Goal: Communication & Community: Answer question/provide support

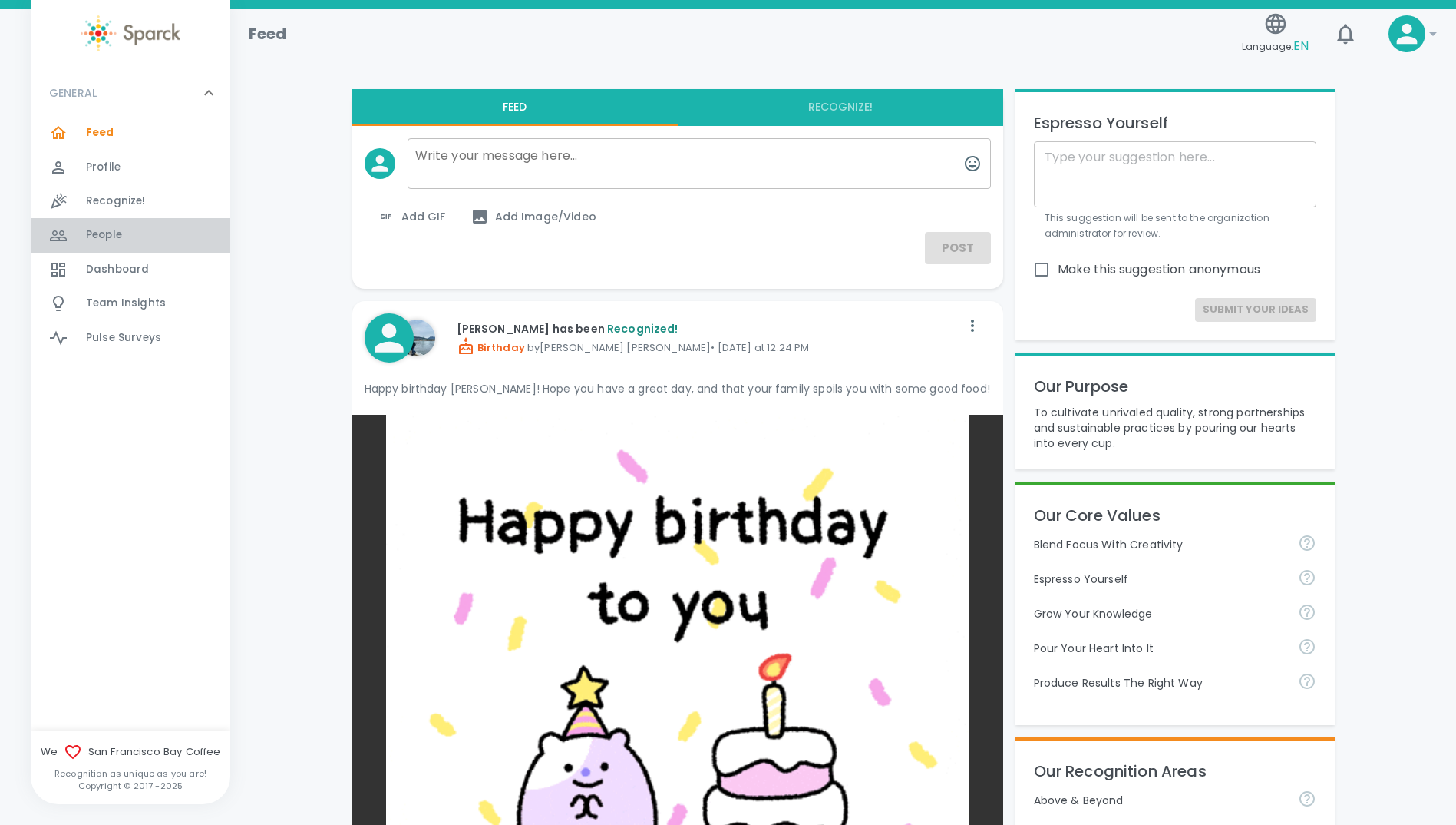
click at [104, 231] on span "People" at bounding box center [104, 236] width 36 height 16
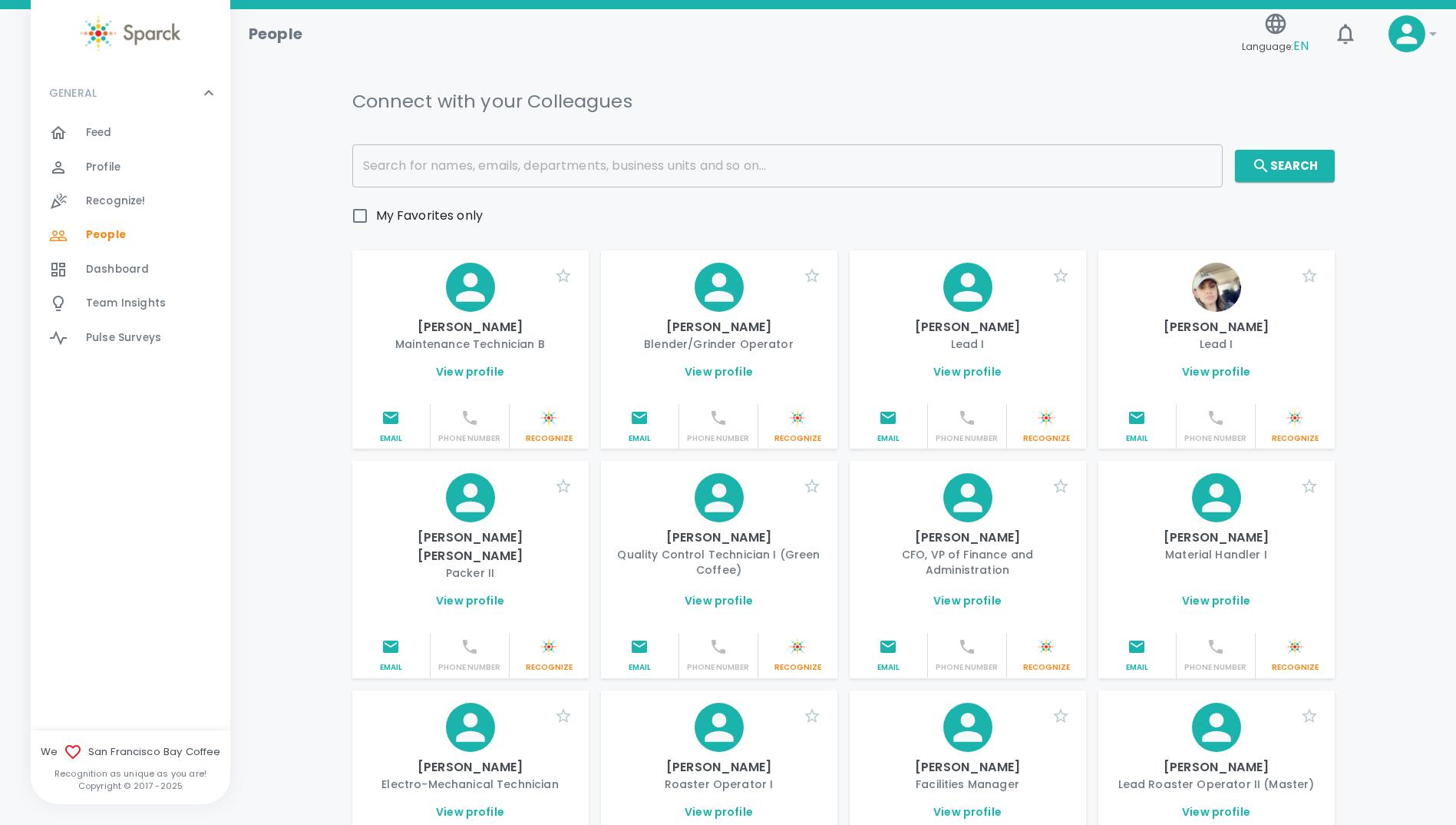
click at [142, 274] on span "Dashboard" at bounding box center [117, 270] width 63 height 16
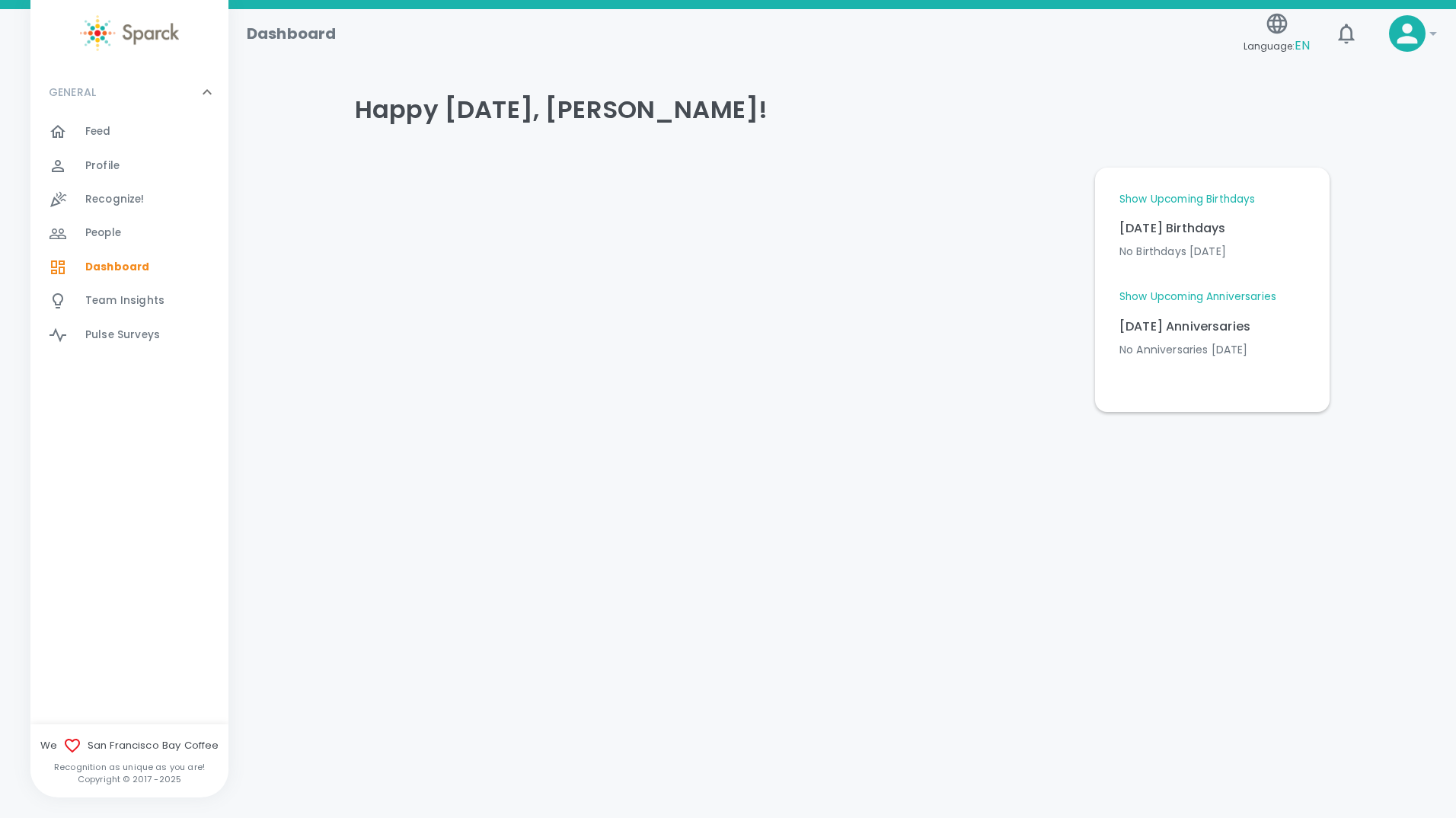
click at [1176, 201] on link "Show Upcoming Birthdays" at bounding box center [1187, 200] width 136 height 16
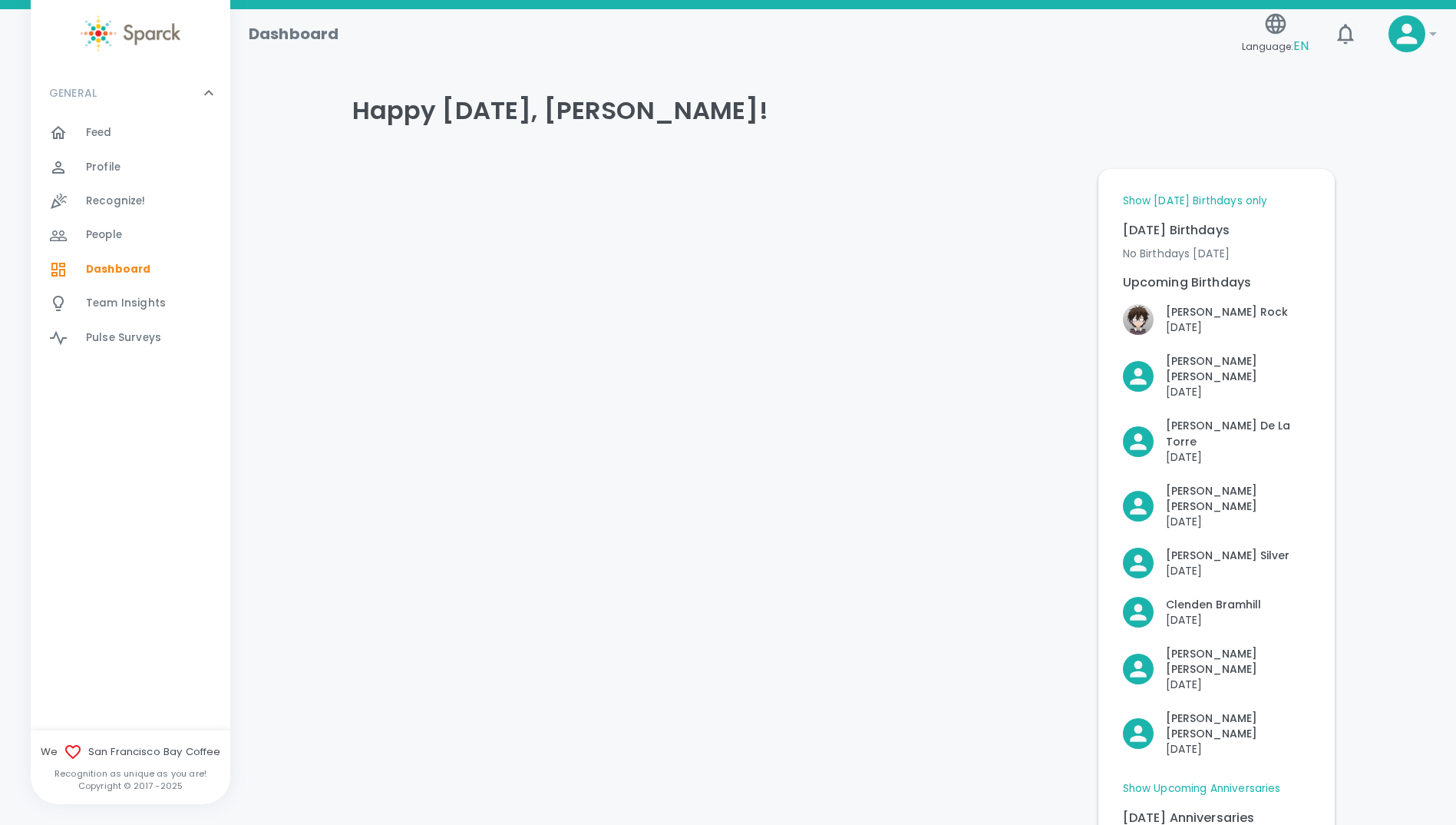
click at [1179, 781] on link "Show Upcoming Anniversaries" at bounding box center [1202, 789] width 158 height 16
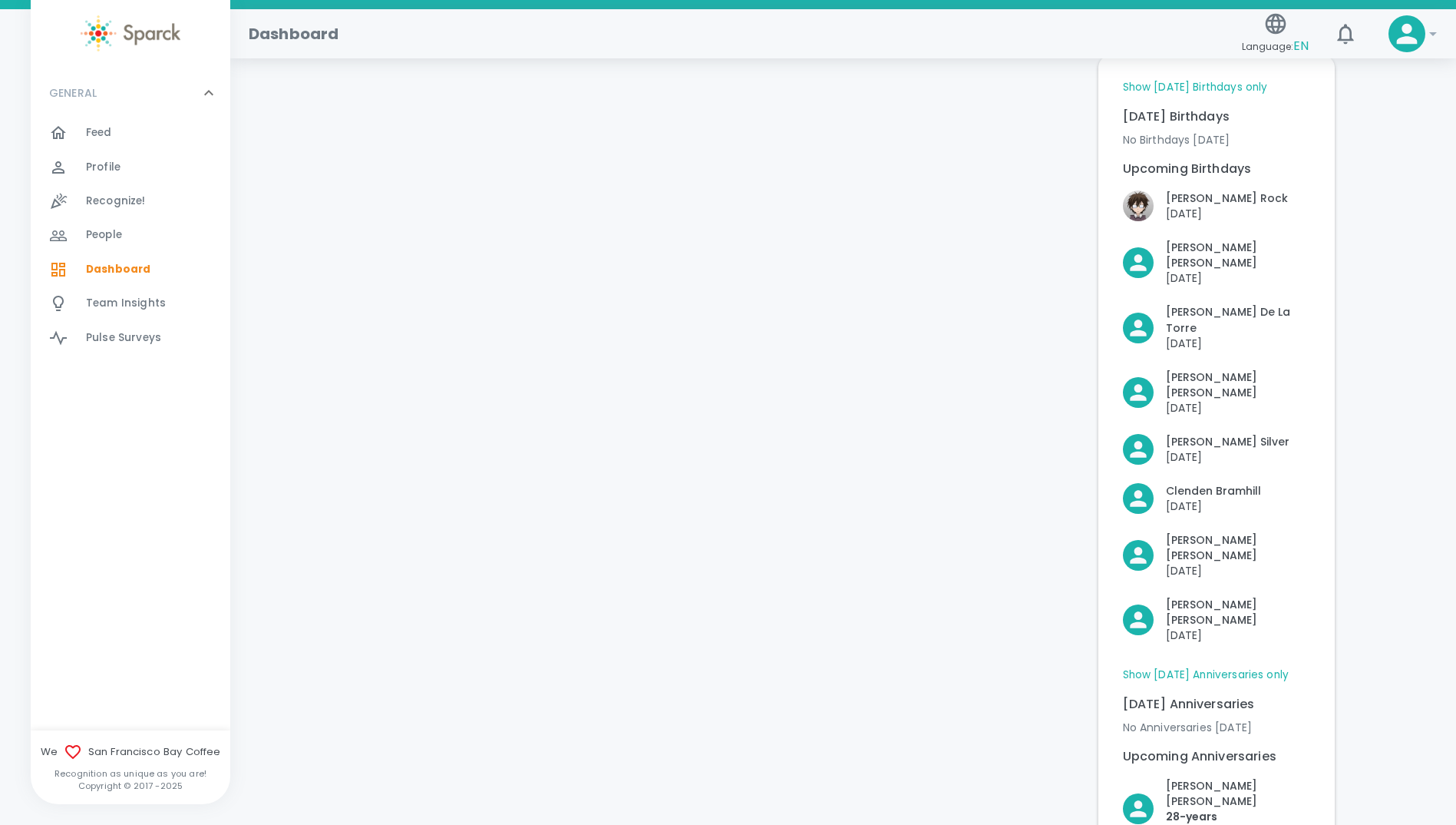
scroll to position [66, 0]
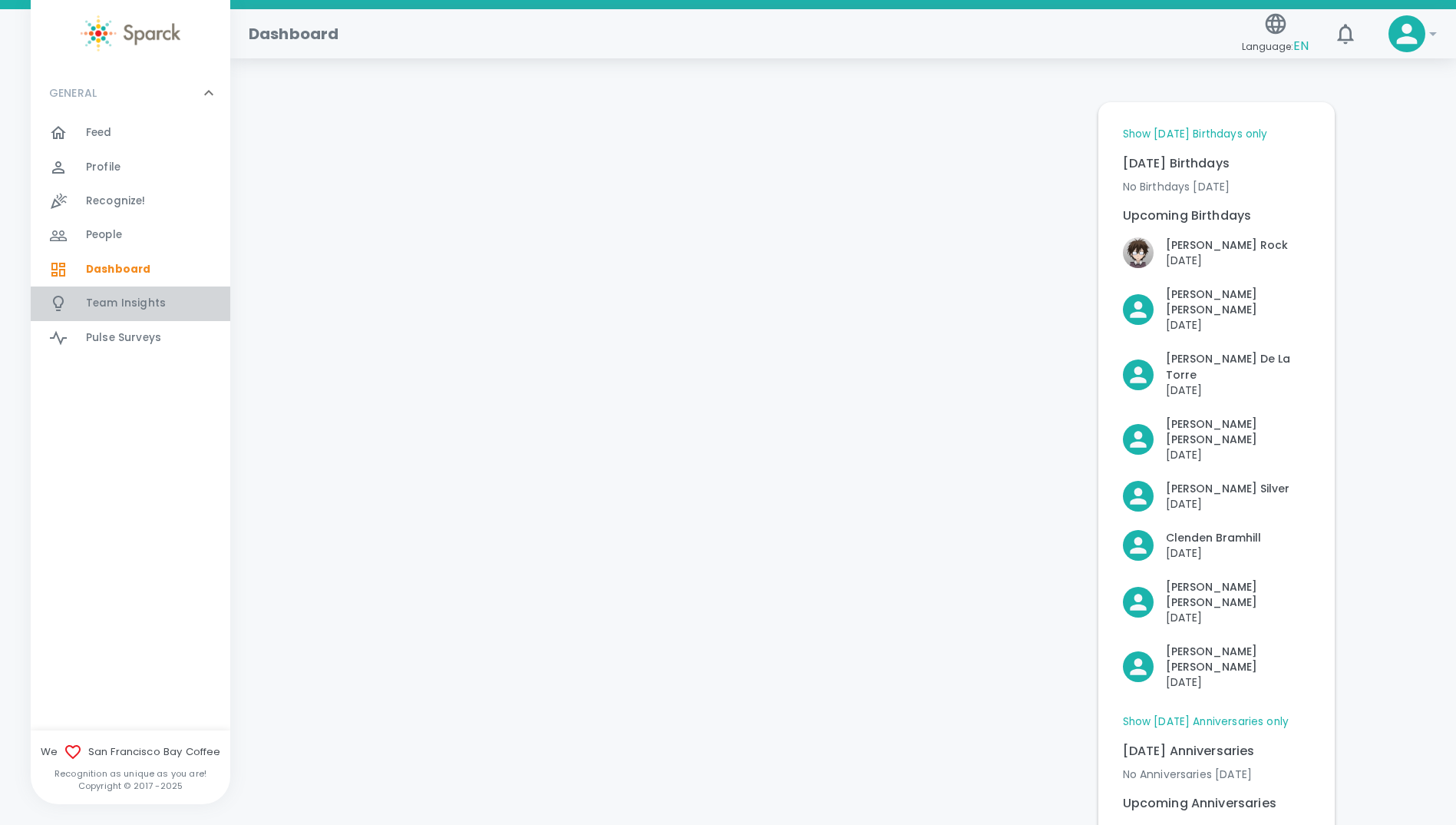
click at [177, 292] on div "Team Insights 0" at bounding box center [158, 303] width 145 height 22
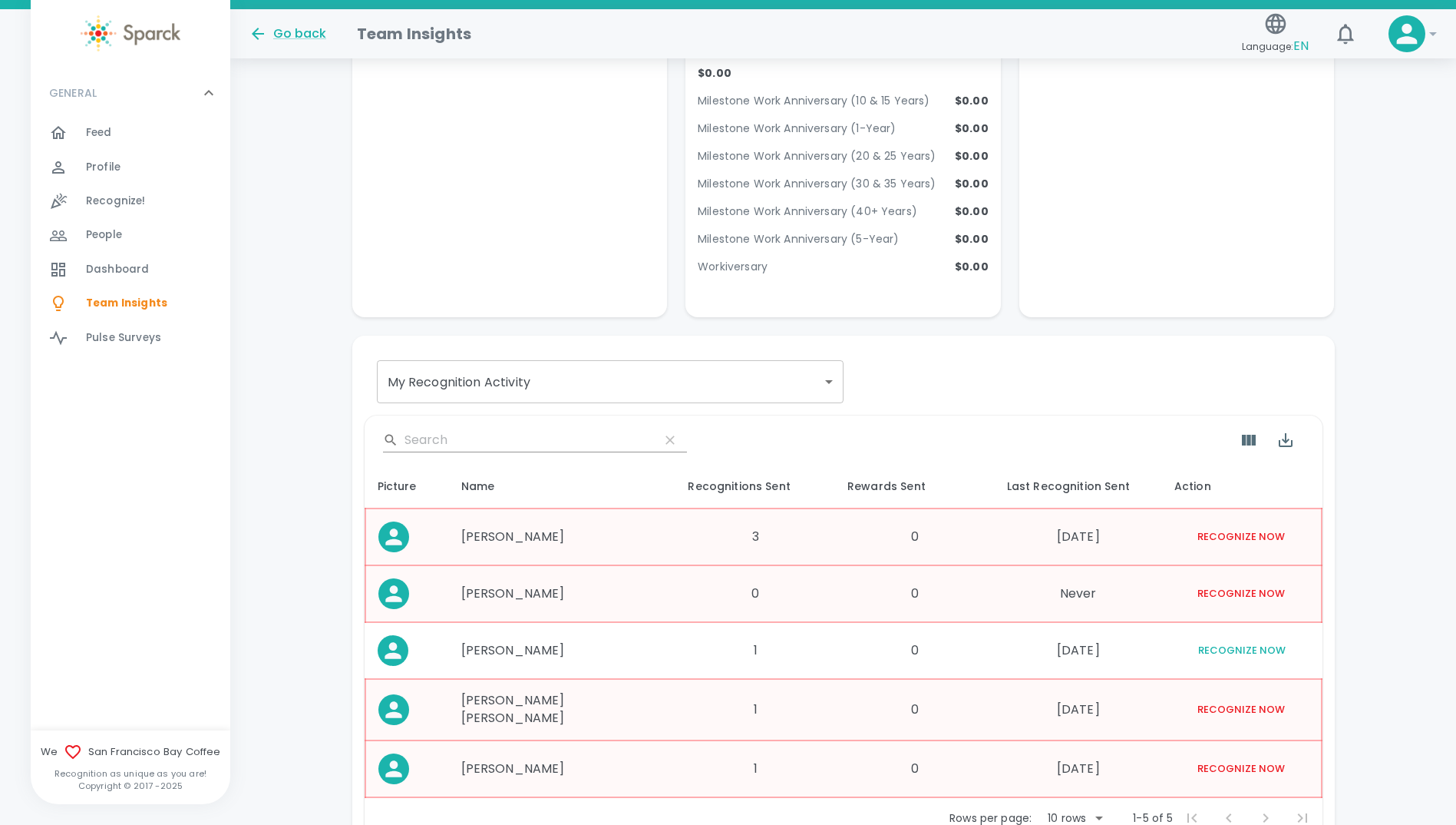
scroll to position [1372, 0]
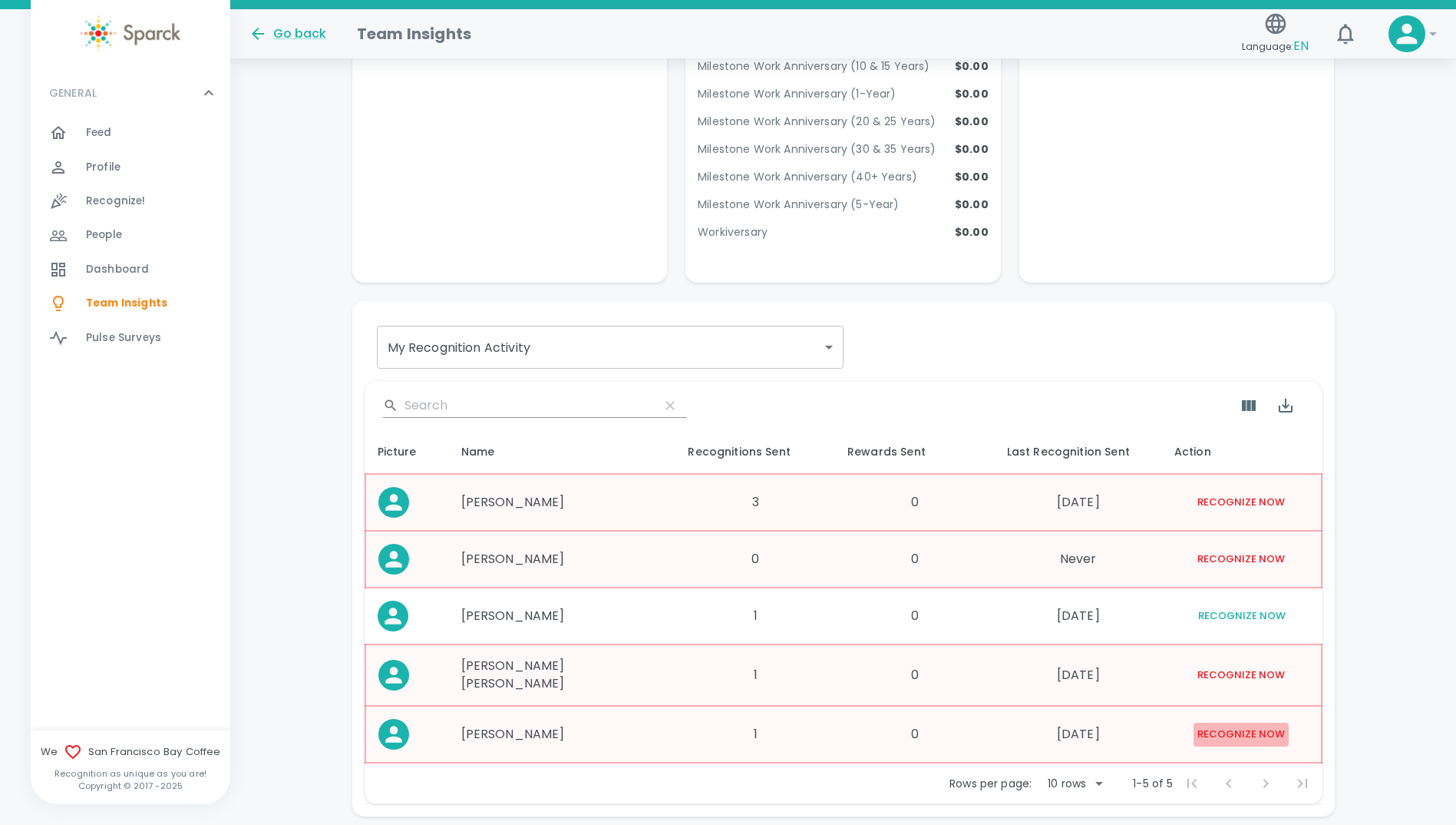
click at [1247, 722] on button "Recognize Now" at bounding box center [1241, 734] width 95 height 23
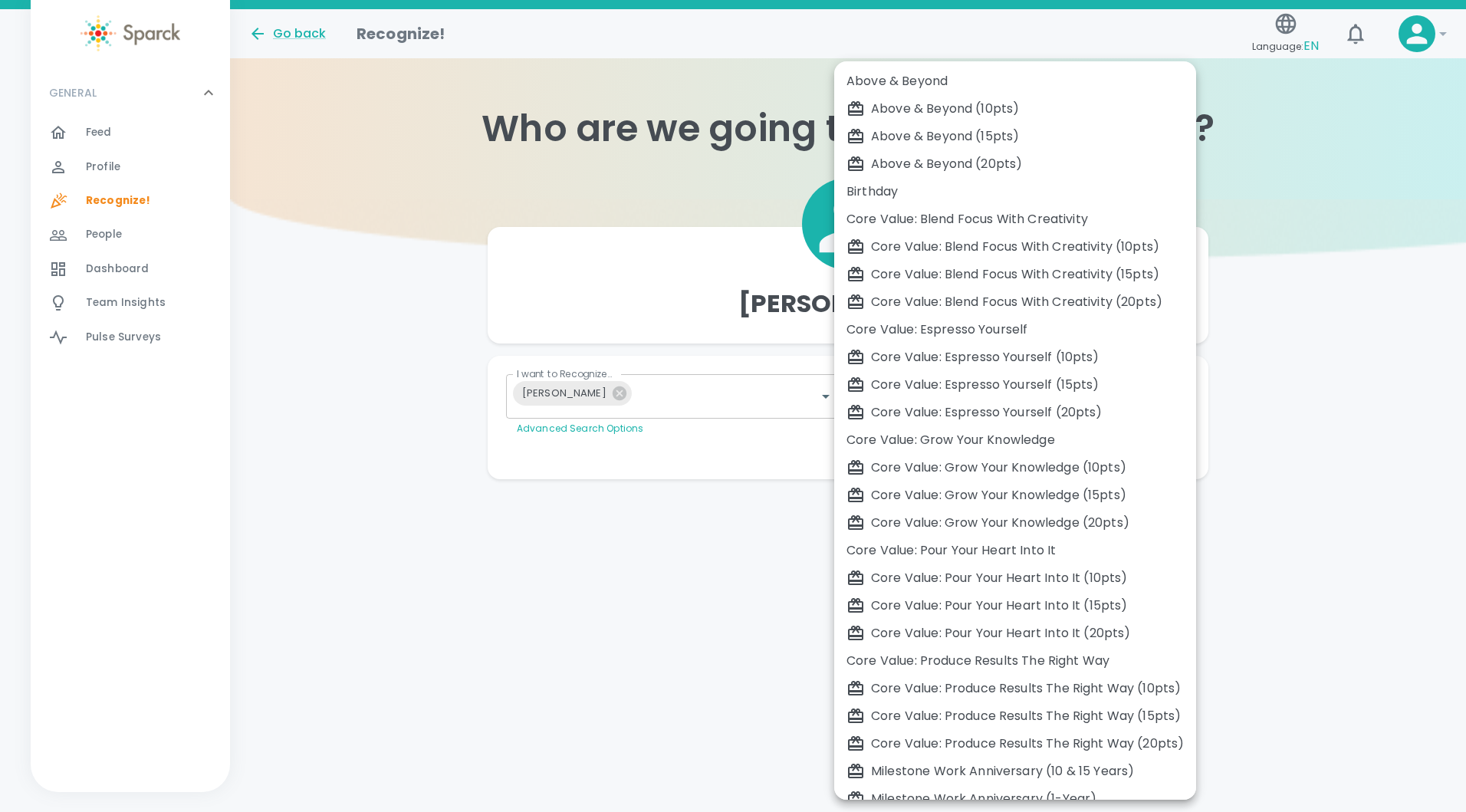
click at [1178, 399] on body "Skip Navigation Go back Recognize! Language: EN ! GENERAL 0 Feed 0 Profile 0 Re…" at bounding box center [733, 270] width 1466 height 541
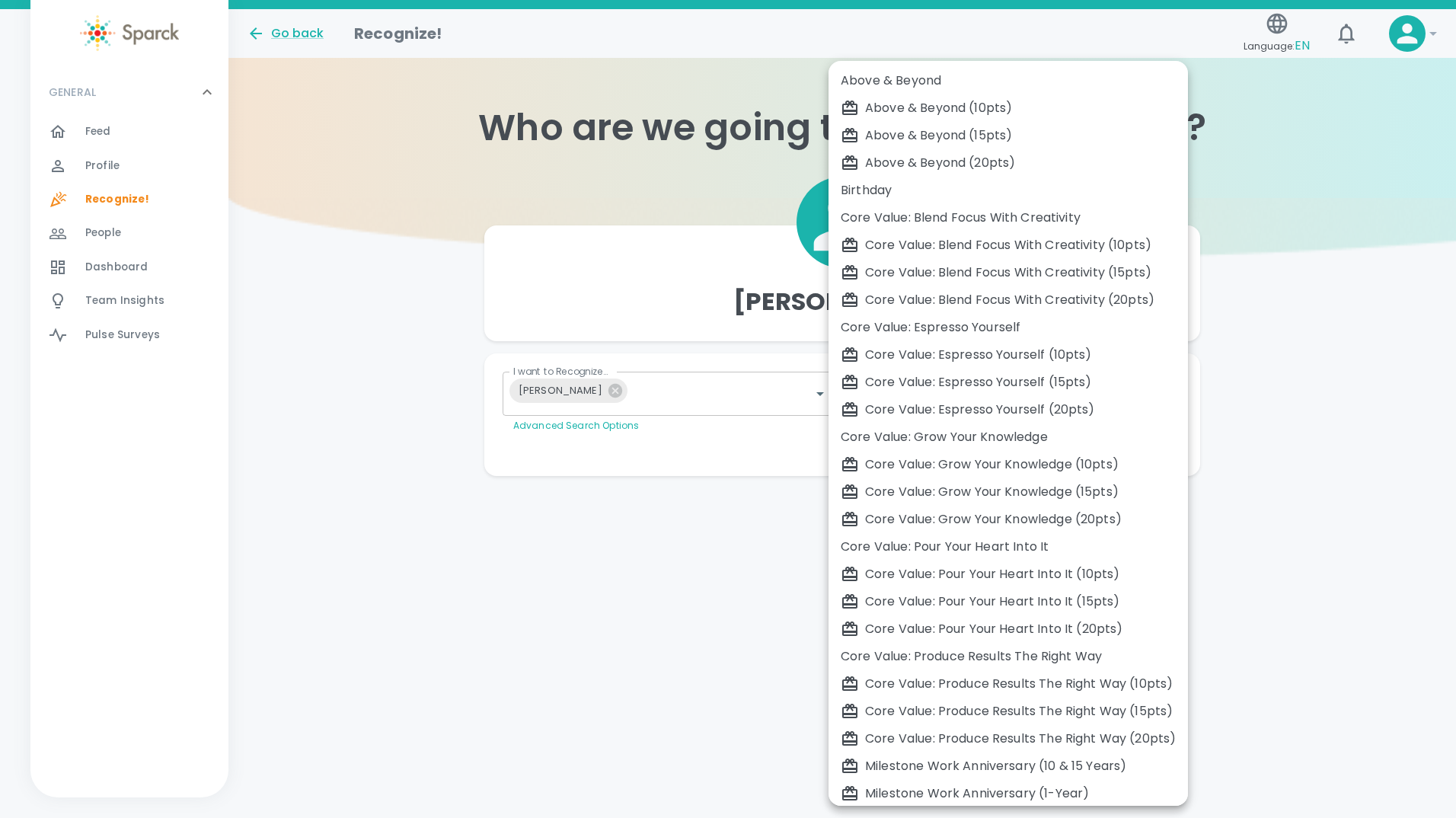
click at [945, 161] on div "Above & Beyond (20pts)" at bounding box center [1008, 163] width 335 height 18
type input "2077"
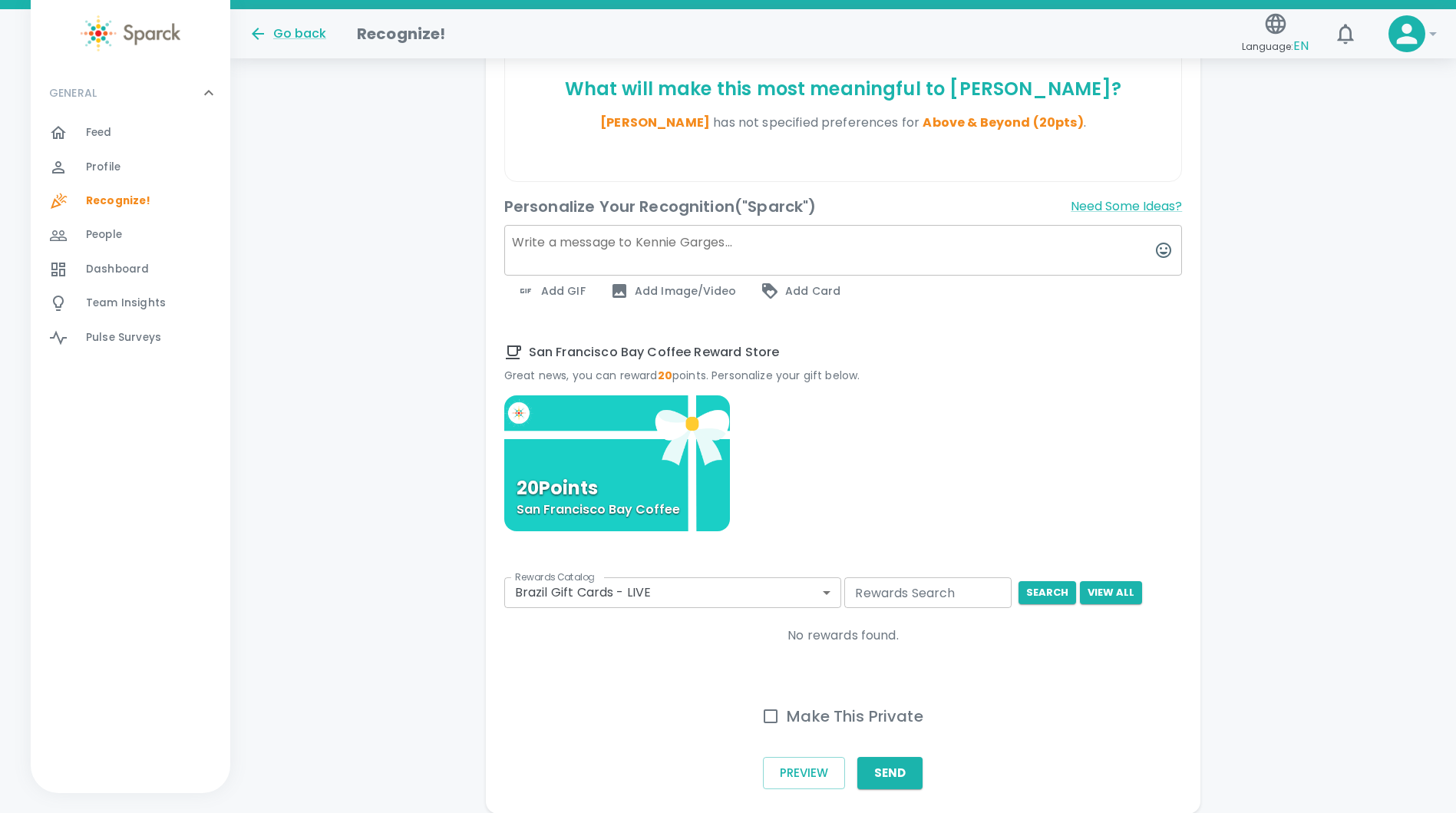
scroll to position [460, 0]
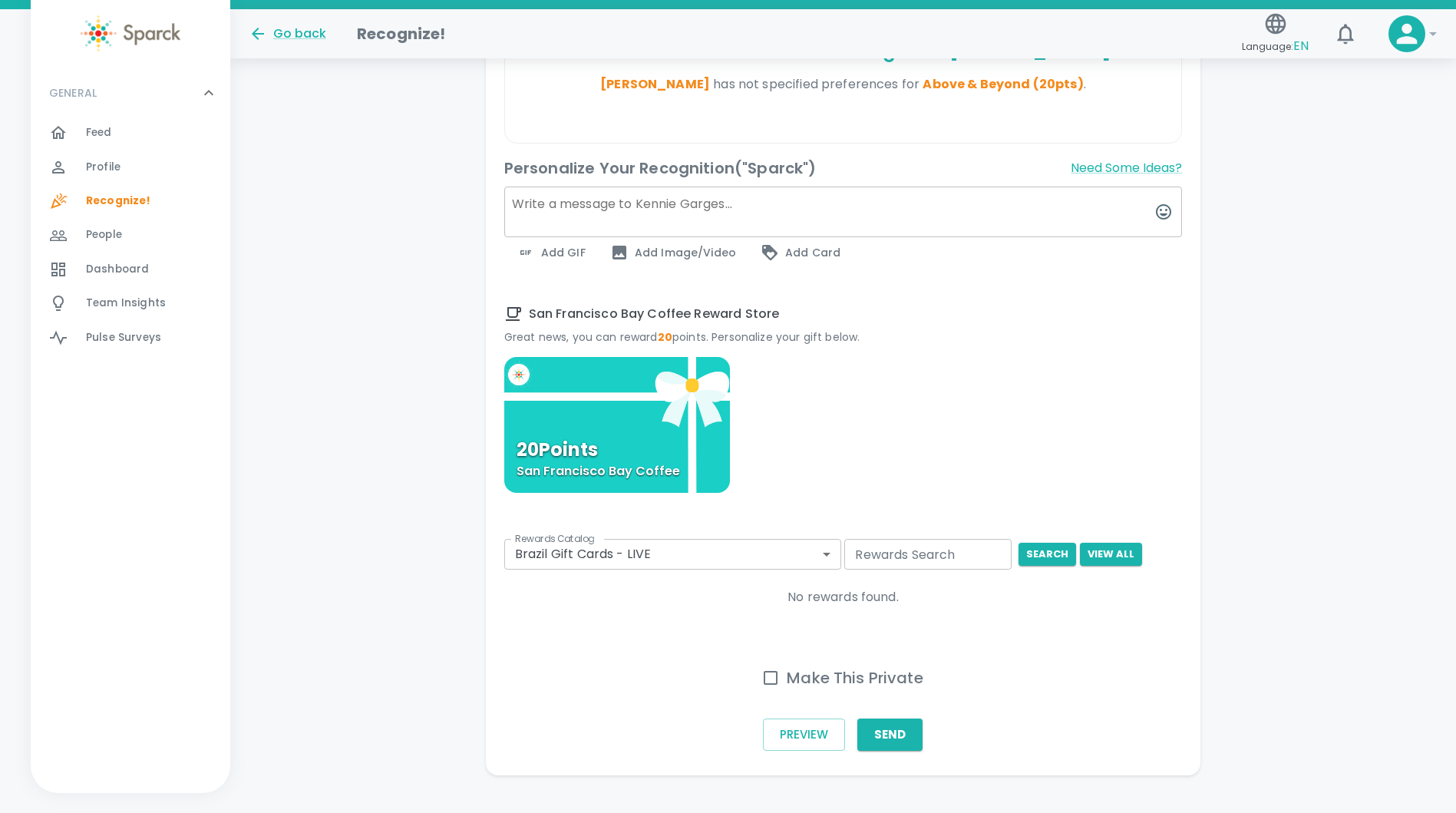
click at [770, 676] on input "Make This Private" at bounding box center [770, 677] width 32 height 32
checkbox input "true"
click at [958, 559] on input "Rewards Search" at bounding box center [927, 553] width 167 height 30
click at [973, 646] on div "20 Points San Francisco Bay Coffee" at bounding box center [843, 507] width 678 height 302
click at [894, 739] on button "Send" at bounding box center [890, 734] width 65 height 32
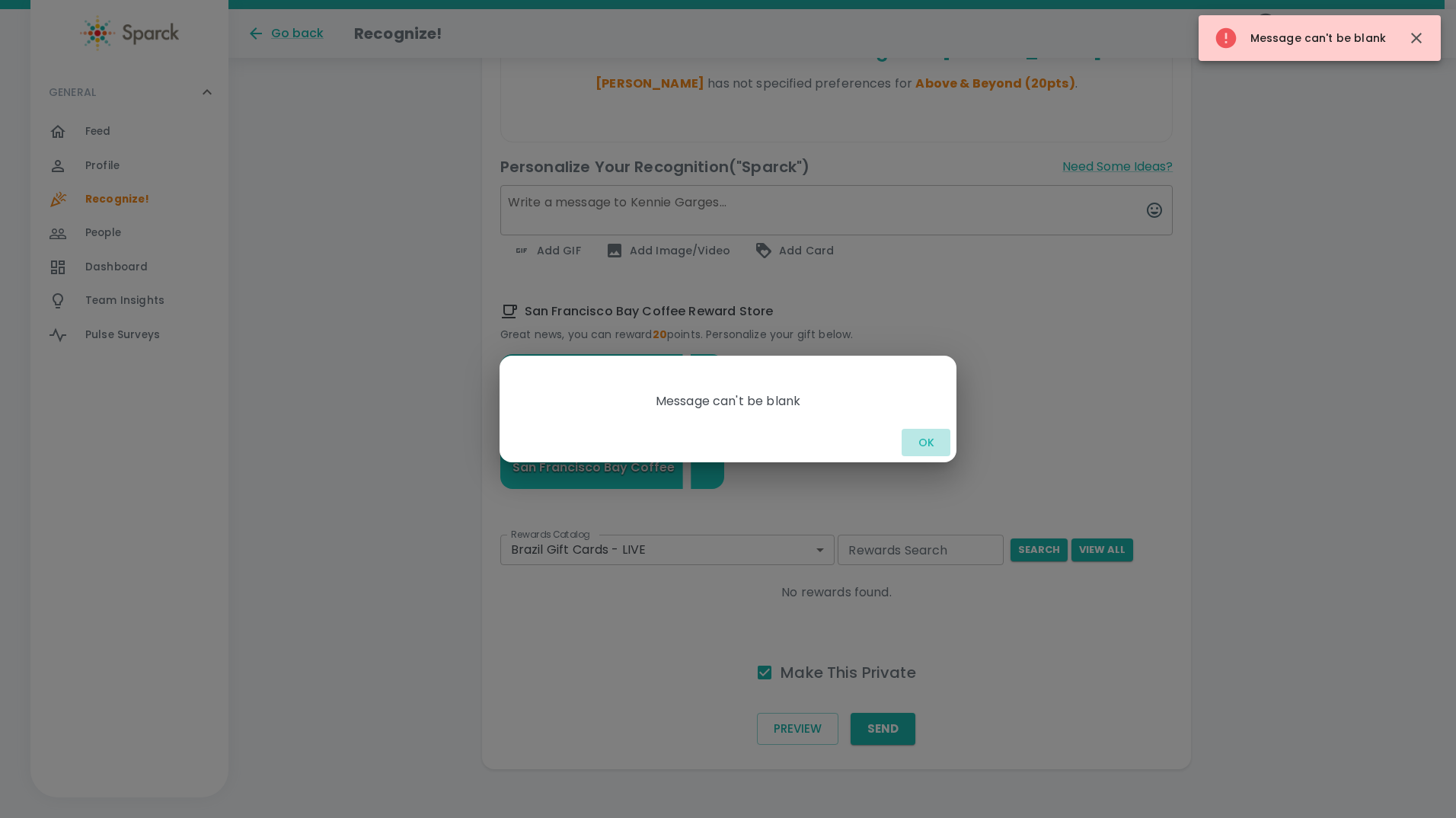
drag, startPoint x: 926, startPoint y: 445, endPoint x: 934, endPoint y: 446, distance: 8.1
click at [928, 446] on button "OK" at bounding box center [926, 442] width 48 height 28
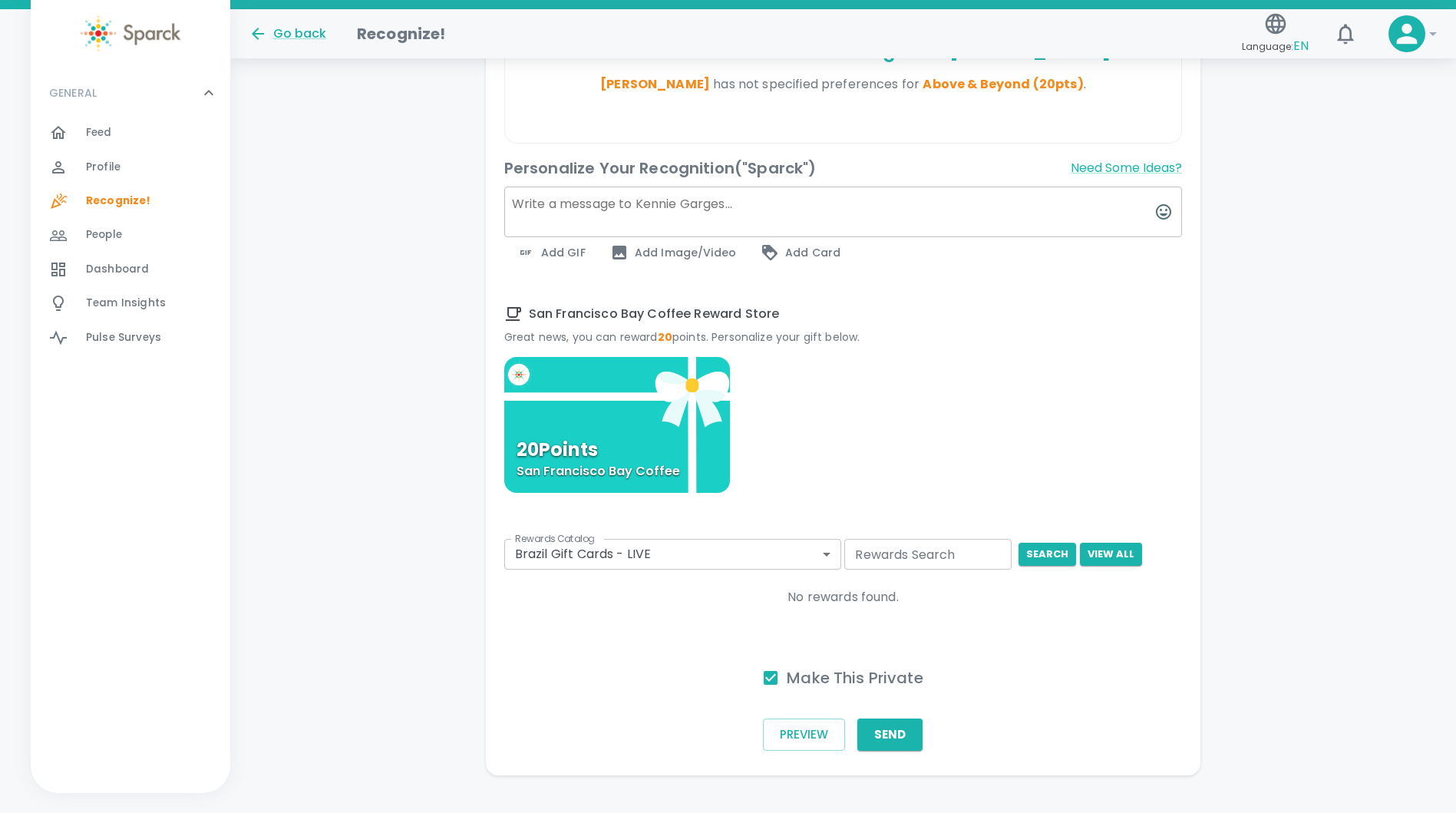
scroll to position [153, 0]
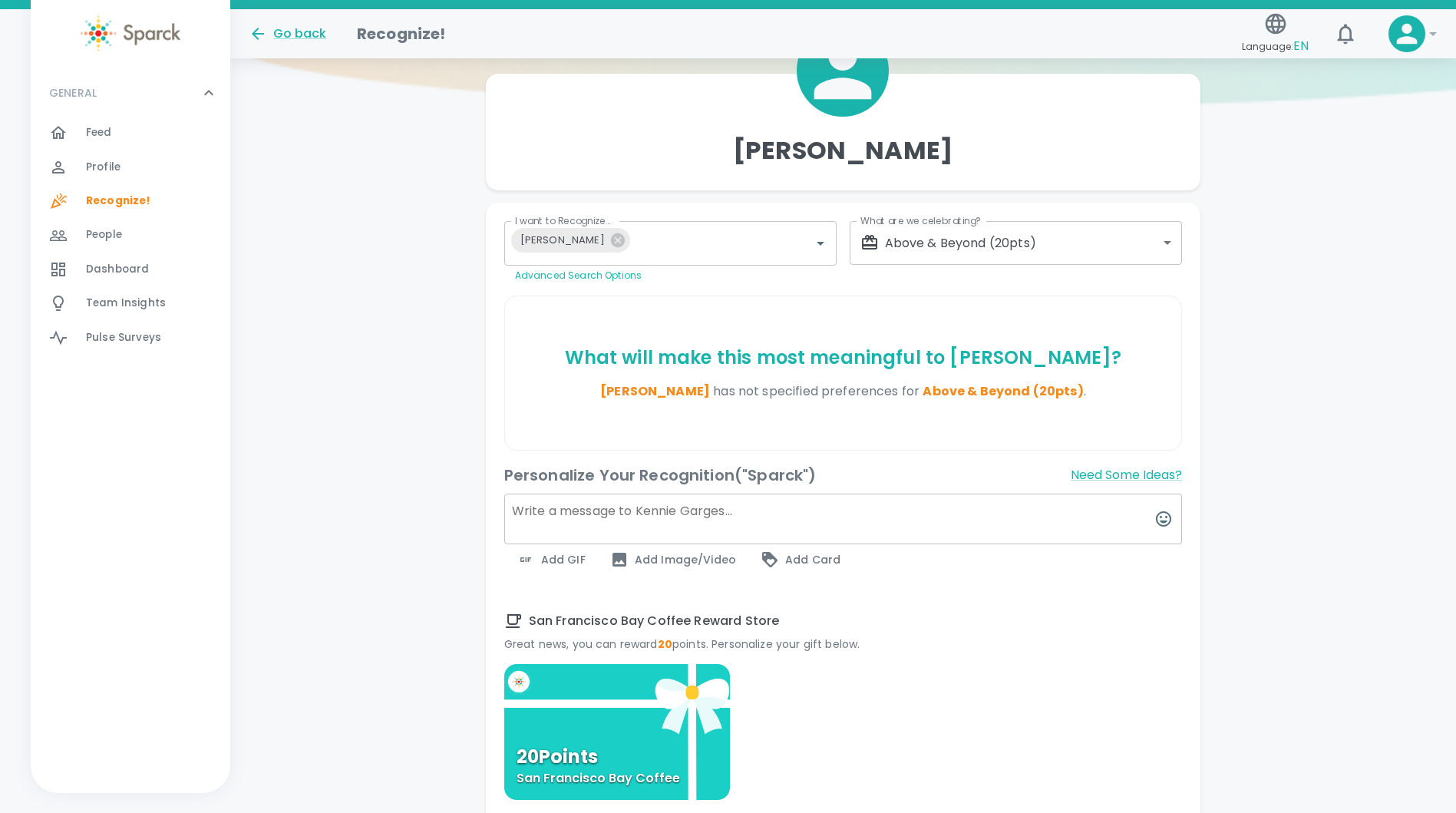
click at [990, 510] on textarea at bounding box center [843, 519] width 678 height 51
click at [552, 510] on textarea "Your d doing a great job" at bounding box center [843, 519] width 678 height 51
click at [554, 510] on textarea "Your doing a great job" at bounding box center [843, 519] width 678 height 51
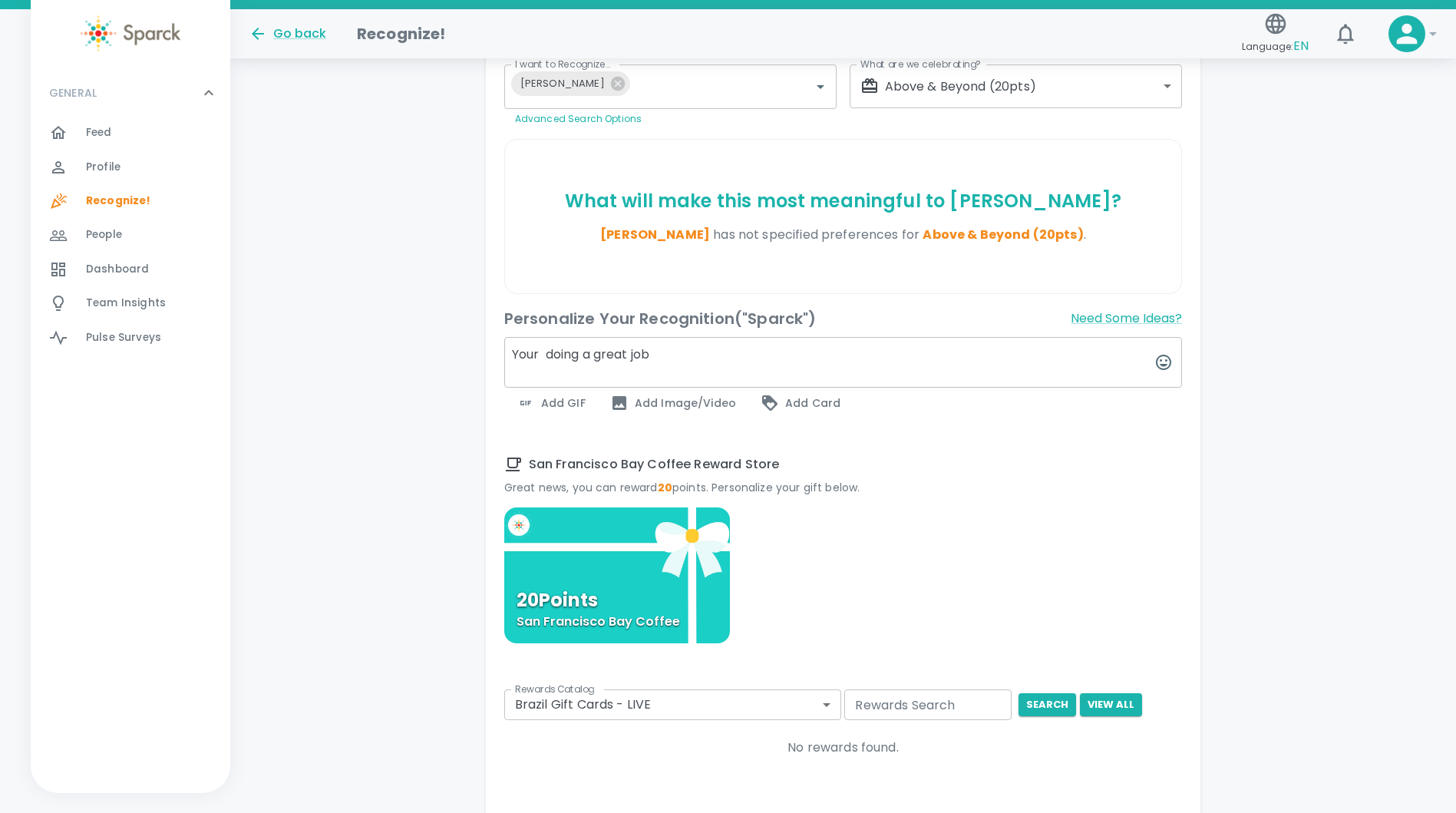
scroll to position [460, 0]
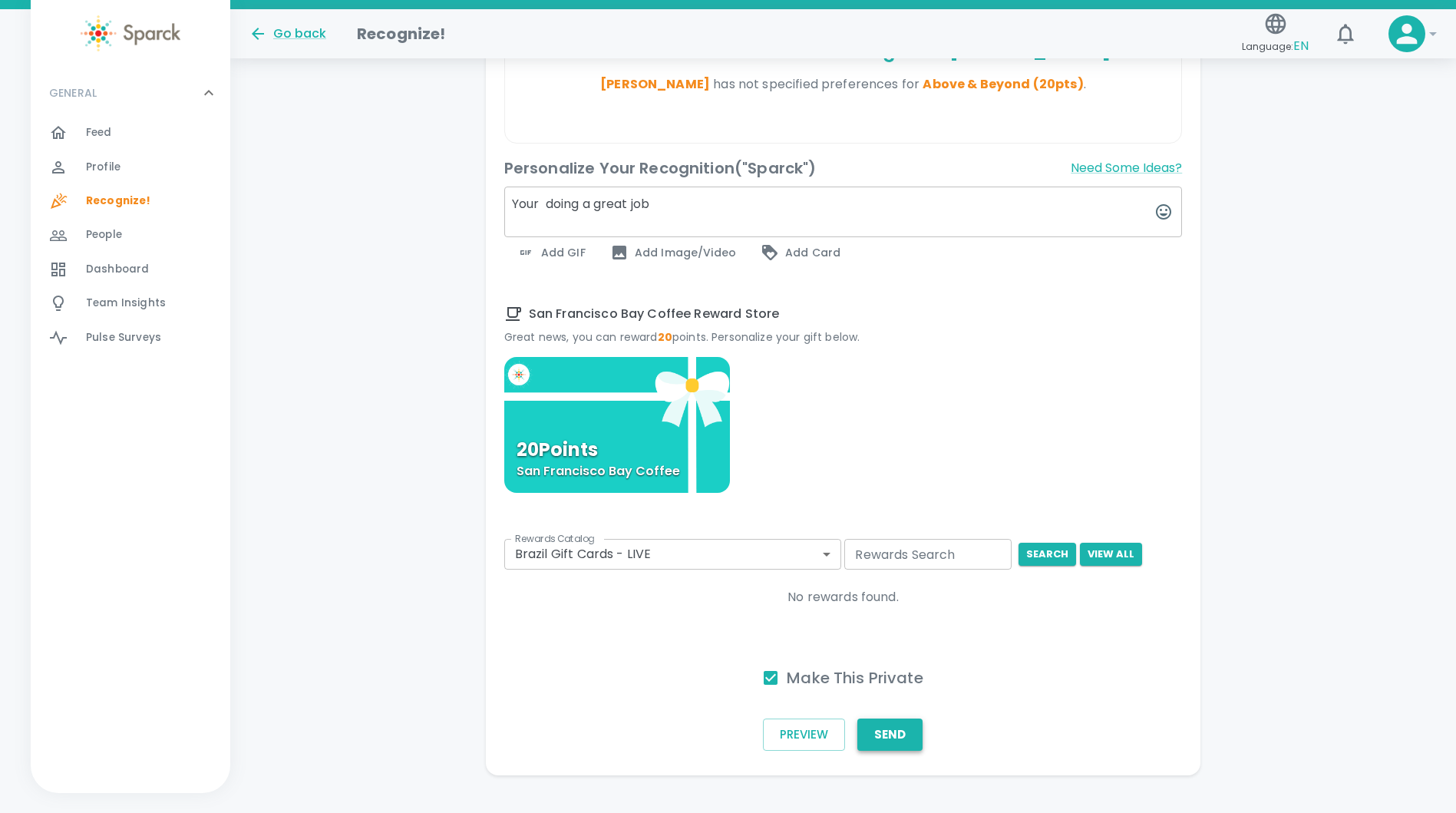
type textarea "Your doing a great job"
click at [880, 746] on button "Send" at bounding box center [890, 734] width 65 height 32
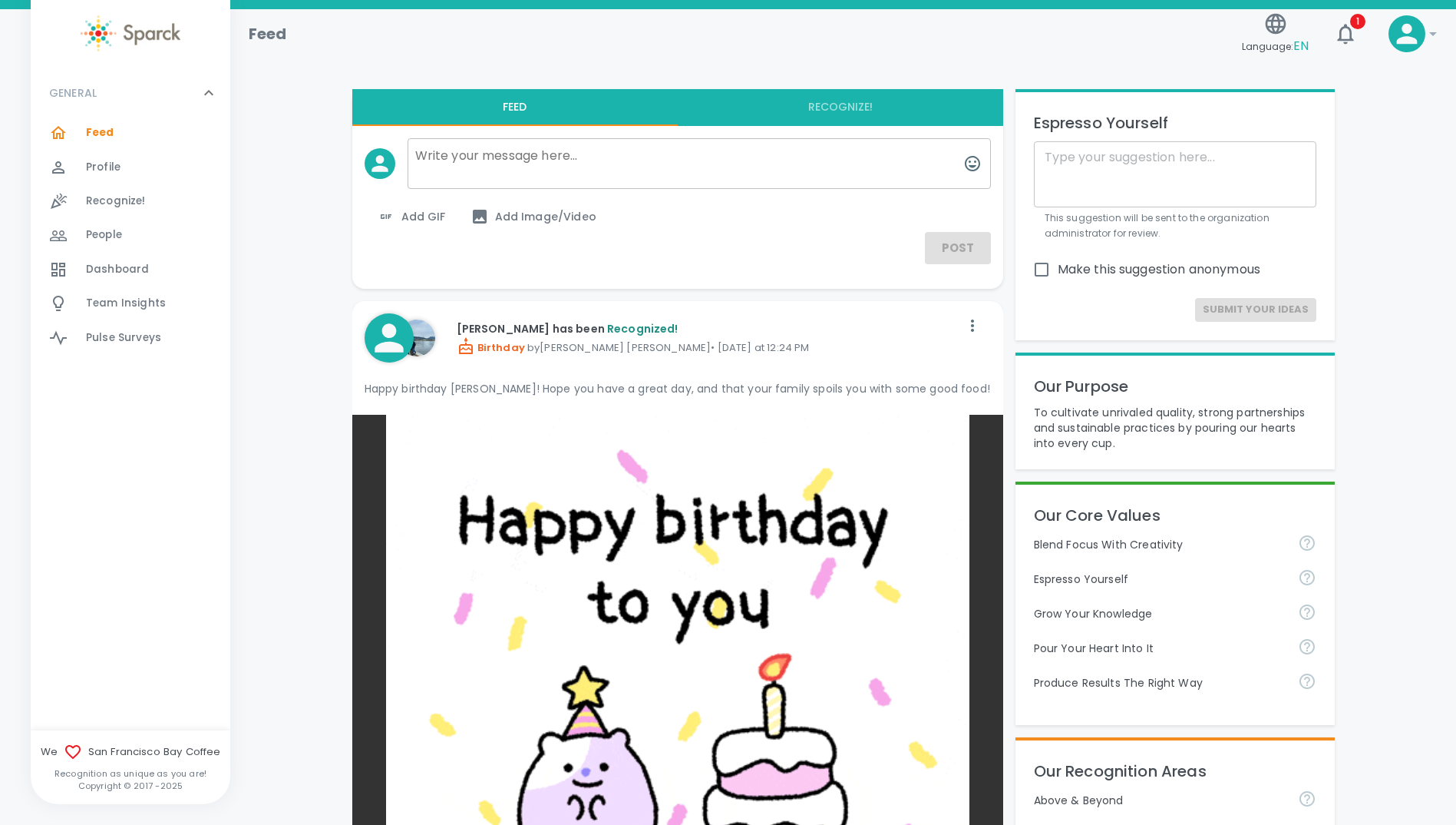
click at [127, 310] on span "Team Insights" at bounding box center [126, 303] width 80 height 16
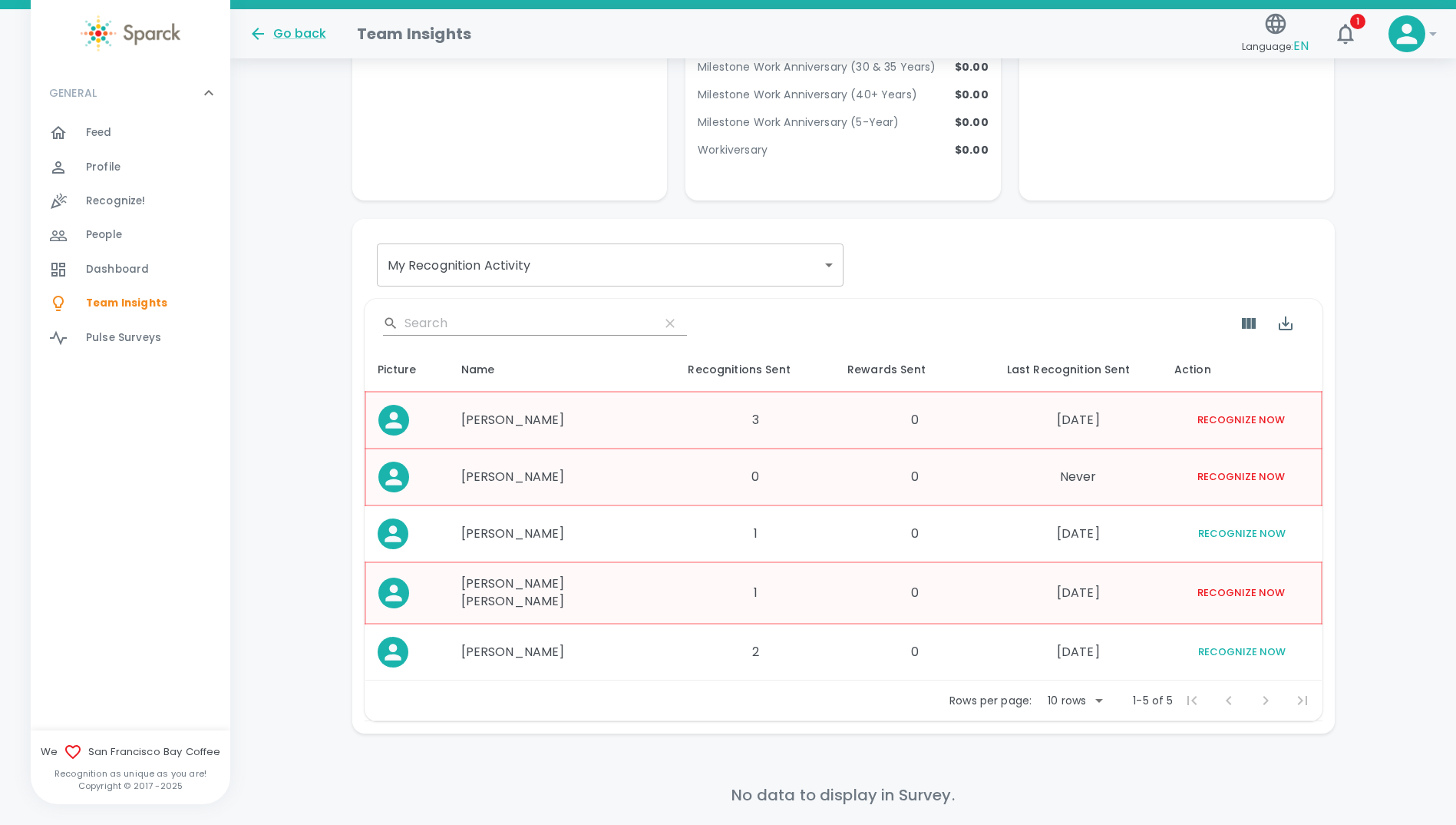
scroll to position [1459, 0]
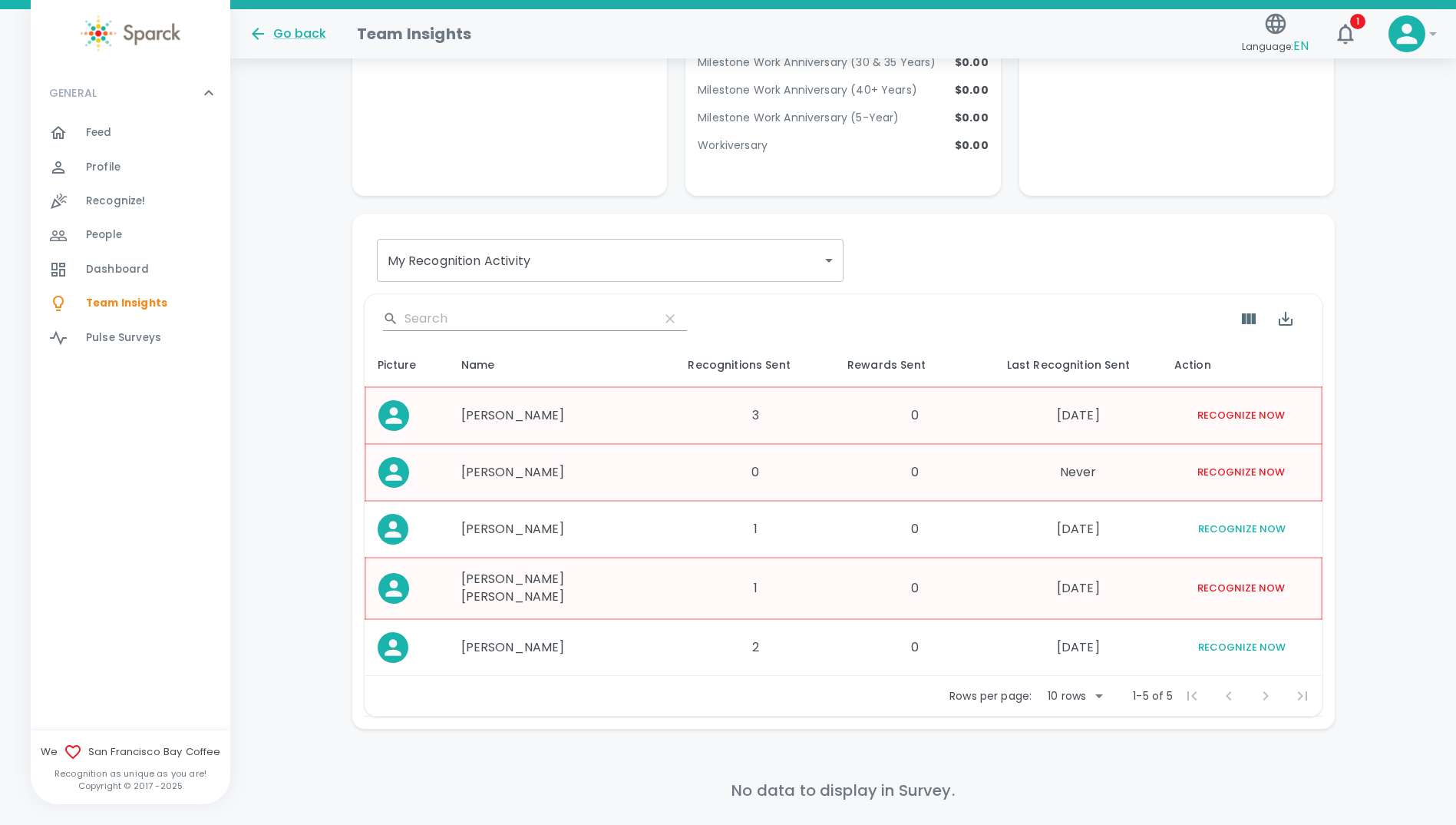
click at [1245, 577] on button "Recognize Now" at bounding box center [1241, 588] width 95 height 23
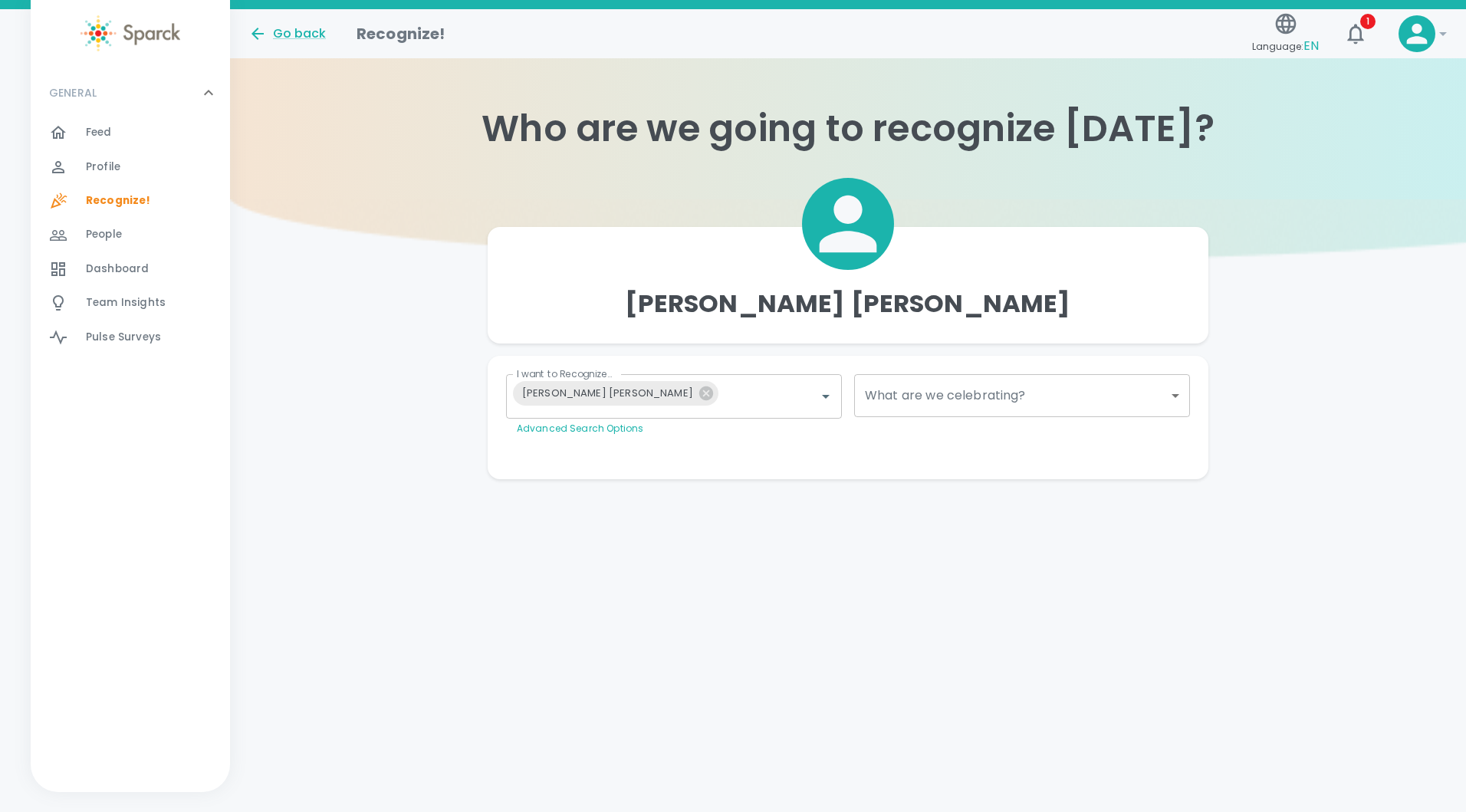
click at [1176, 392] on body "Skip Navigation Go back Recognize! Language: EN 1 ! GENERAL 0 Feed 0 Profile 0 …" at bounding box center [733, 270] width 1466 height 541
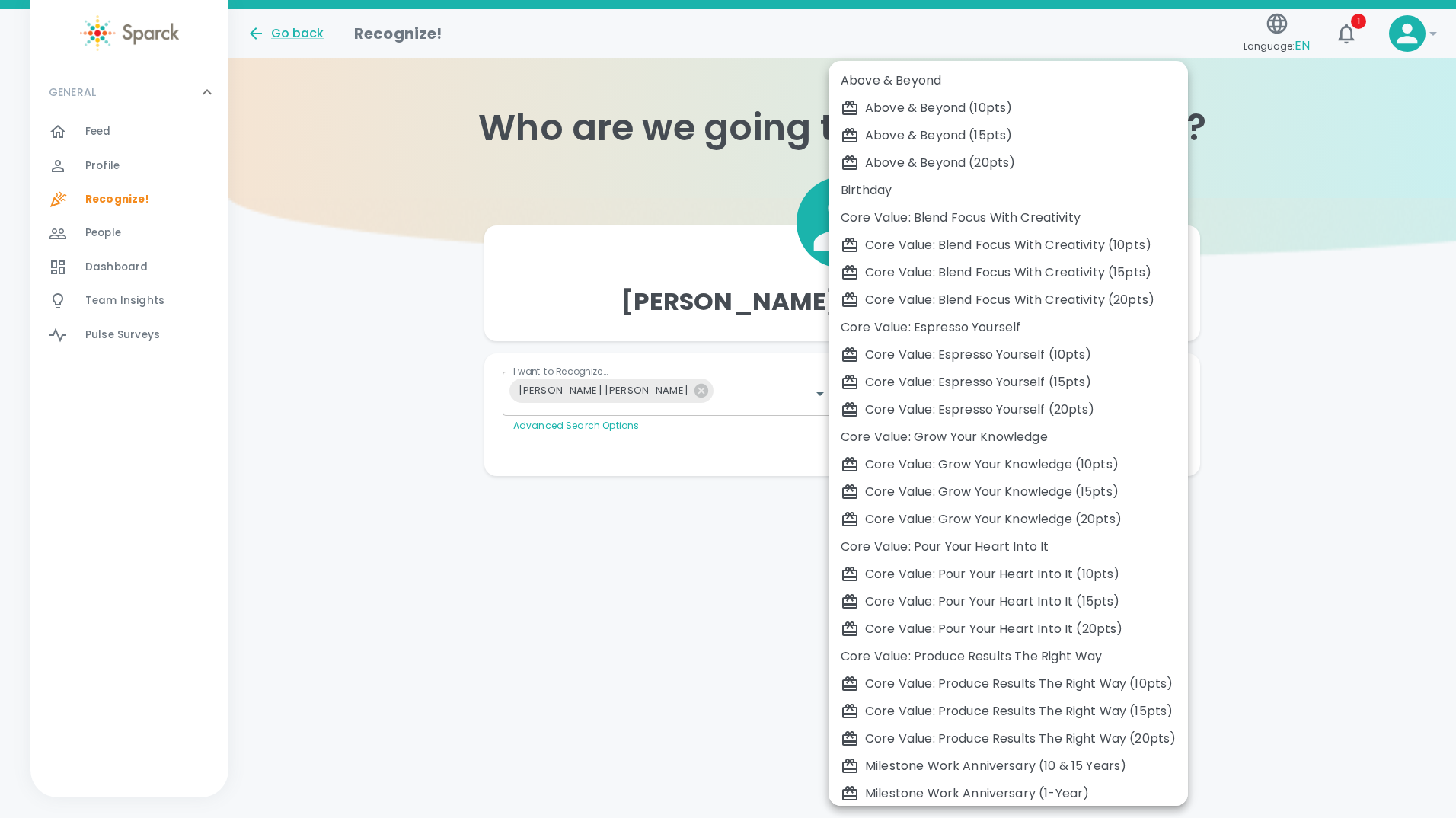
click at [912, 140] on div "Above & Beyond (15pts)" at bounding box center [1008, 135] width 335 height 18
type input "2233"
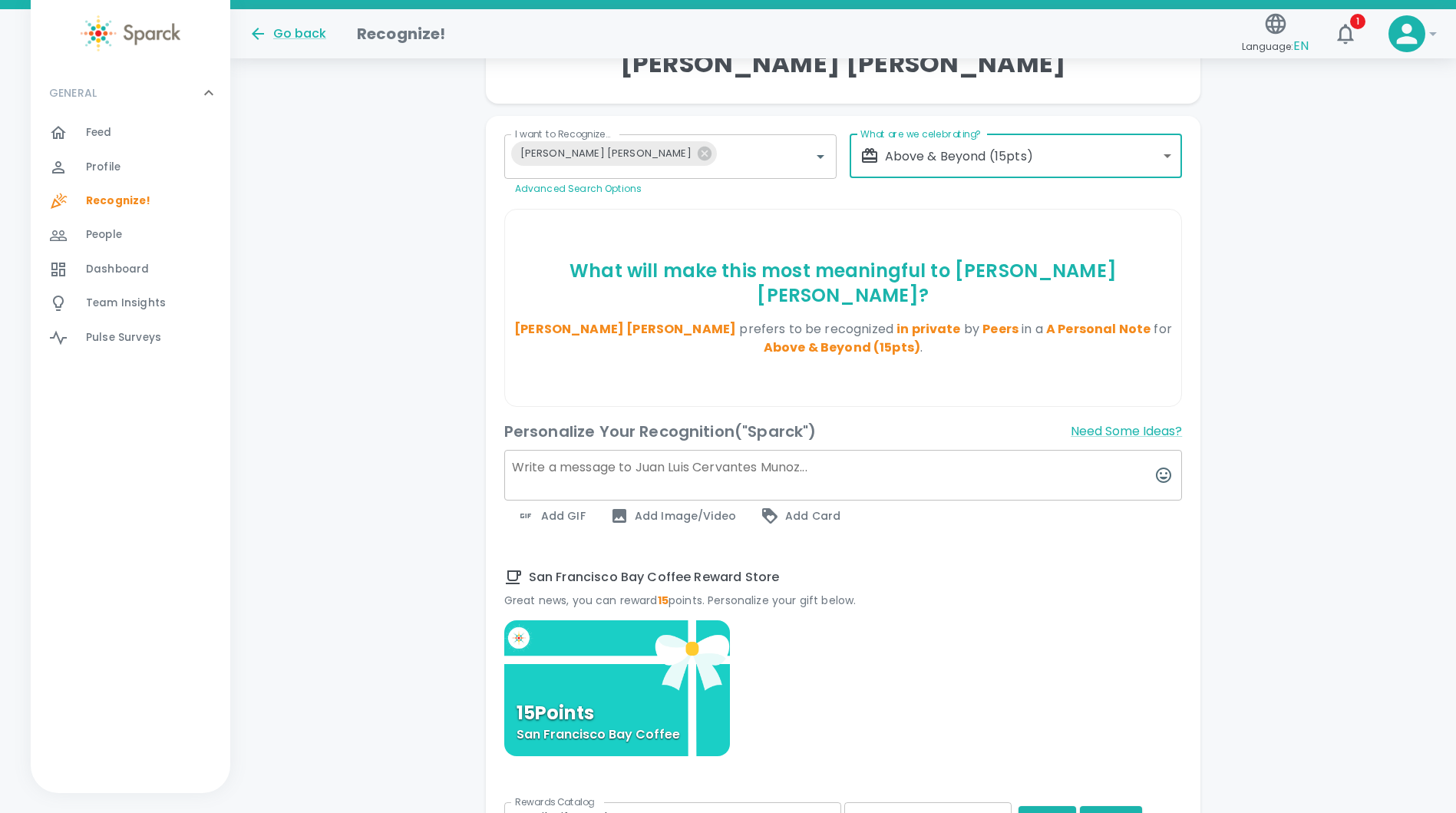
scroll to position [307, 0]
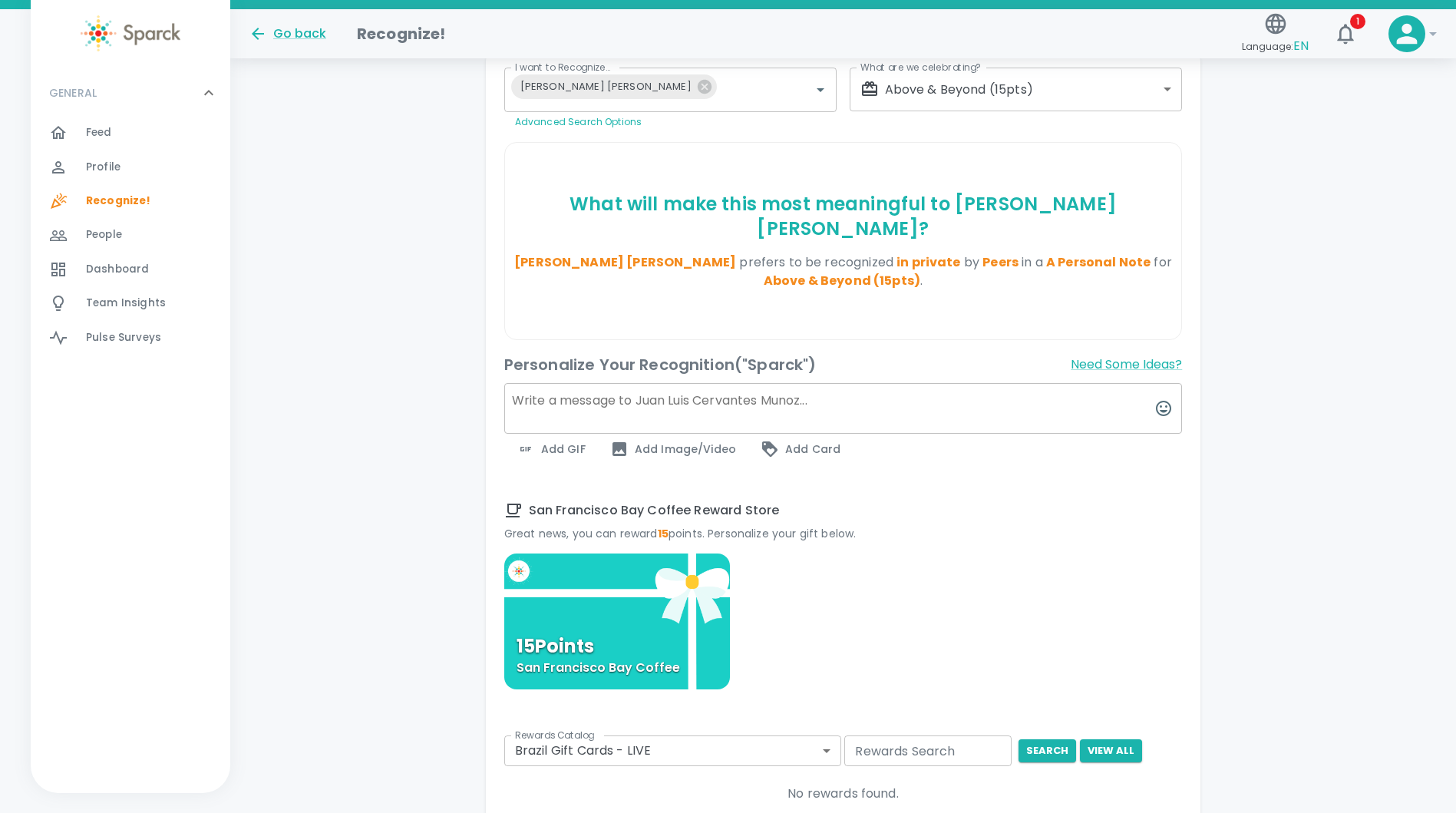
click at [908, 385] on textarea at bounding box center [843, 408] width 678 height 51
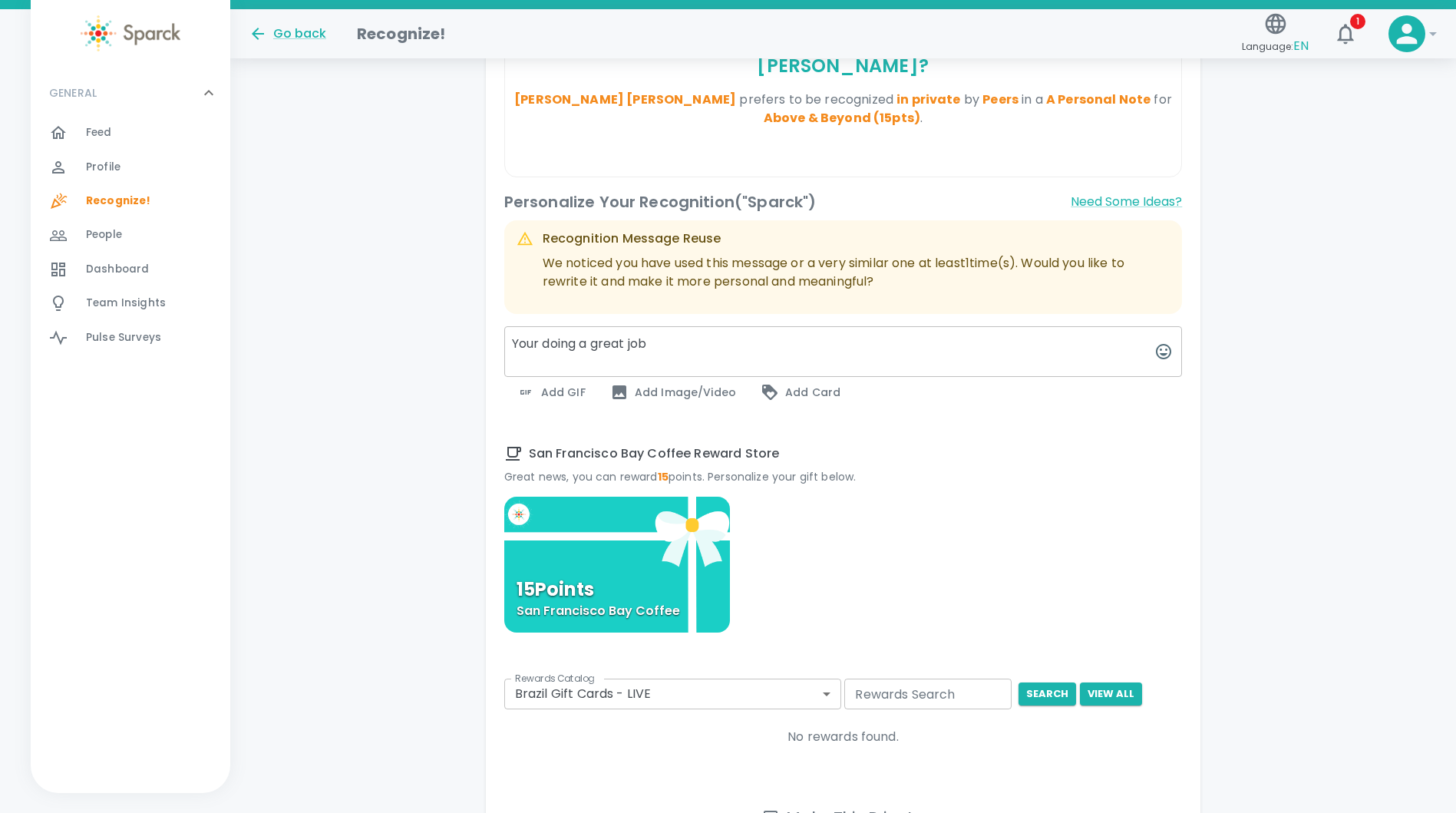
scroll to position [609, 0]
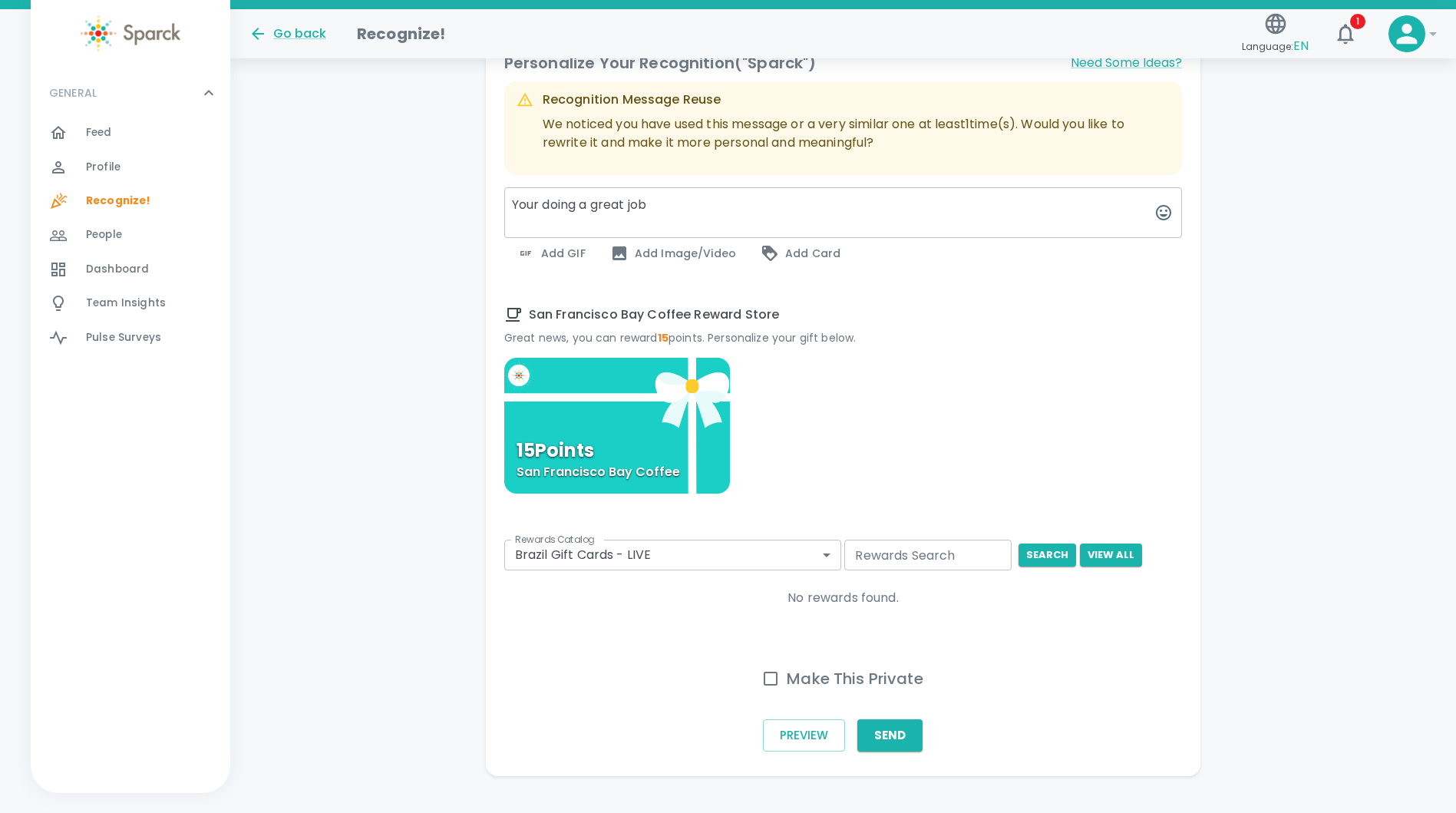
type textarea "Your doing a great job"
drag, startPoint x: 768, startPoint y: 659, endPoint x: 829, endPoint y: 699, distance: 72.9
click at [769, 663] on input "Make This Private" at bounding box center [770, 678] width 32 height 32
checkbox input "true"
click at [900, 721] on button "Send" at bounding box center [890, 735] width 65 height 32
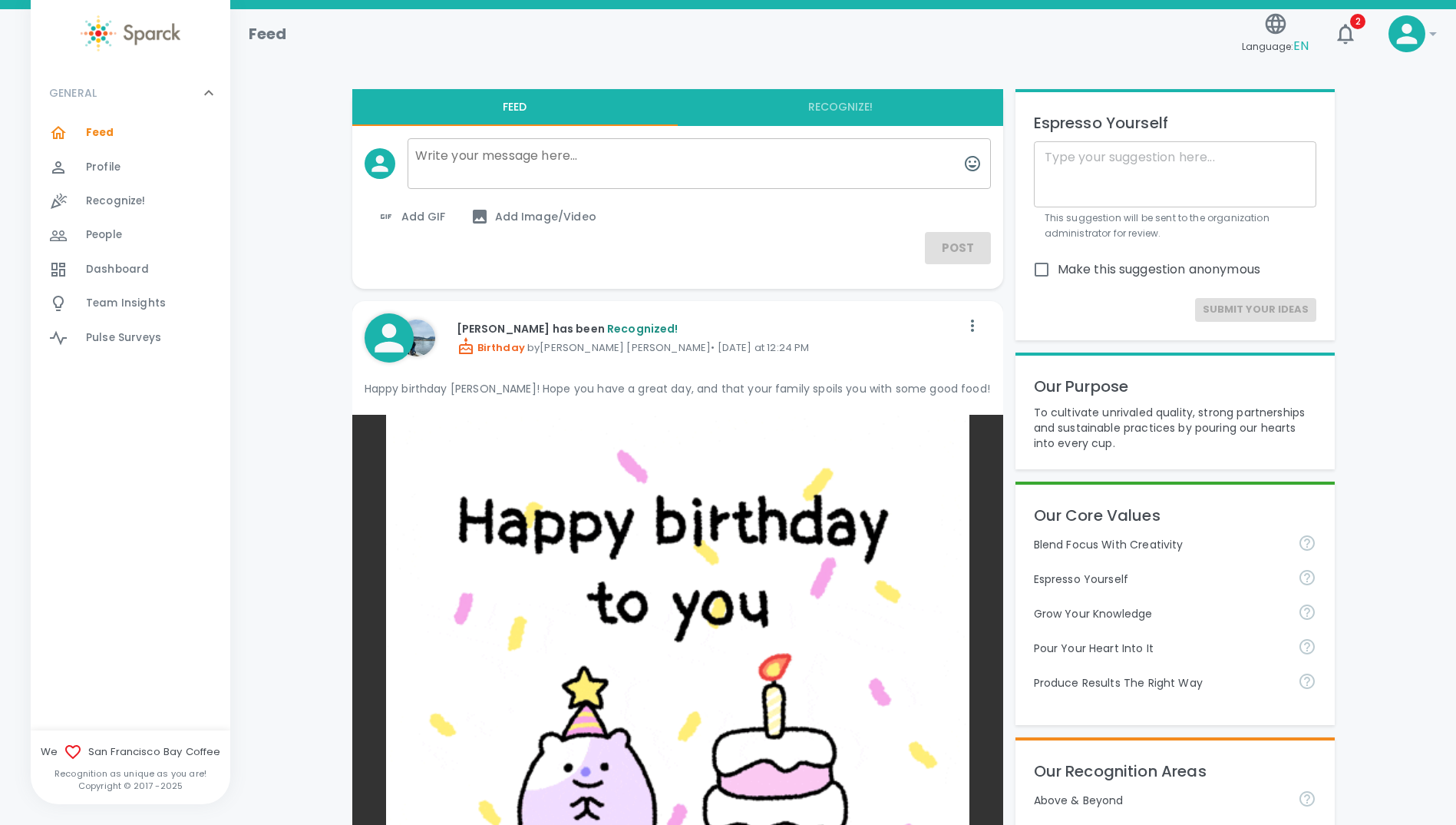
click at [148, 303] on span "Team Insights" at bounding box center [126, 303] width 80 height 16
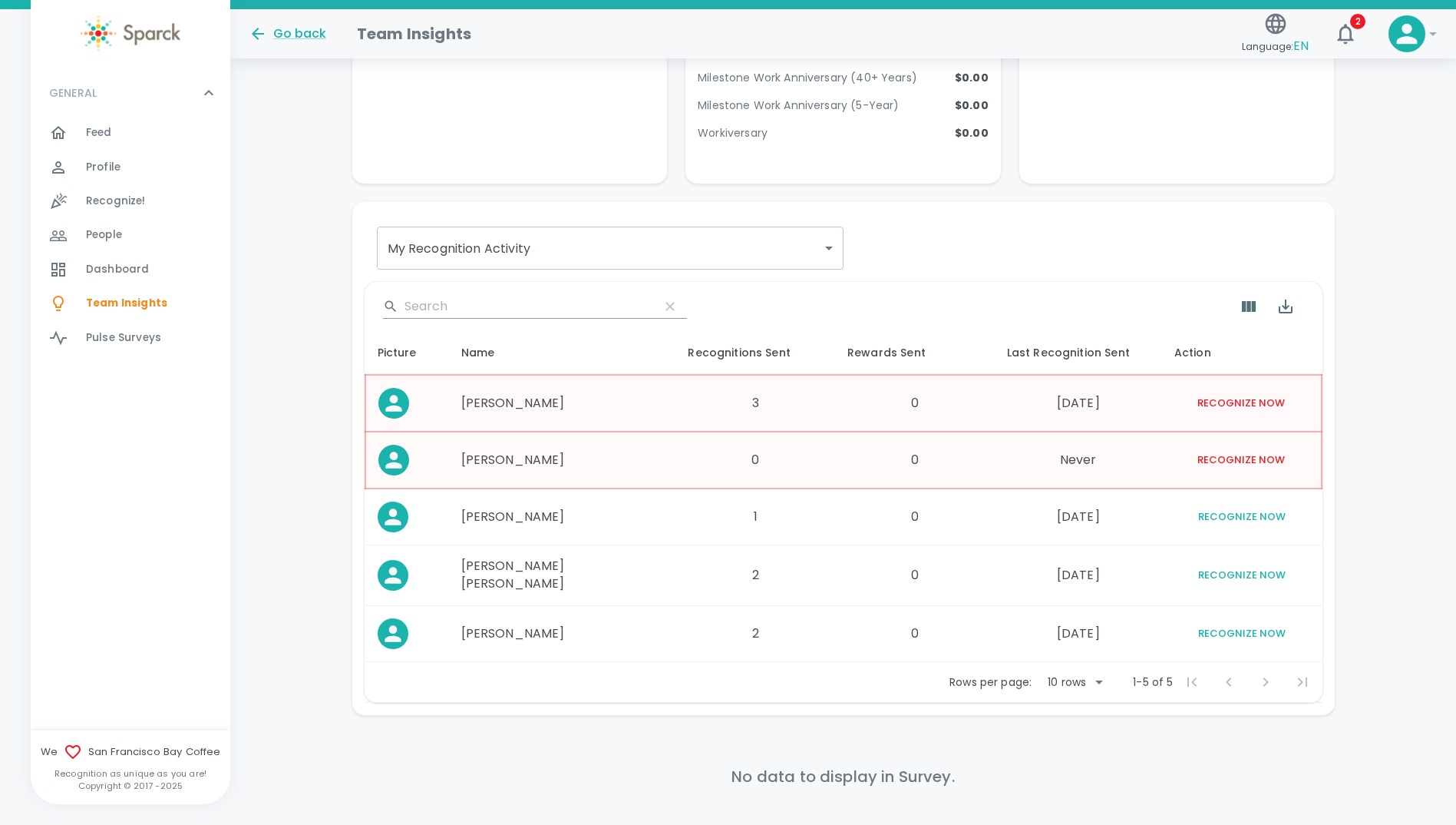
scroll to position [1486, 0]
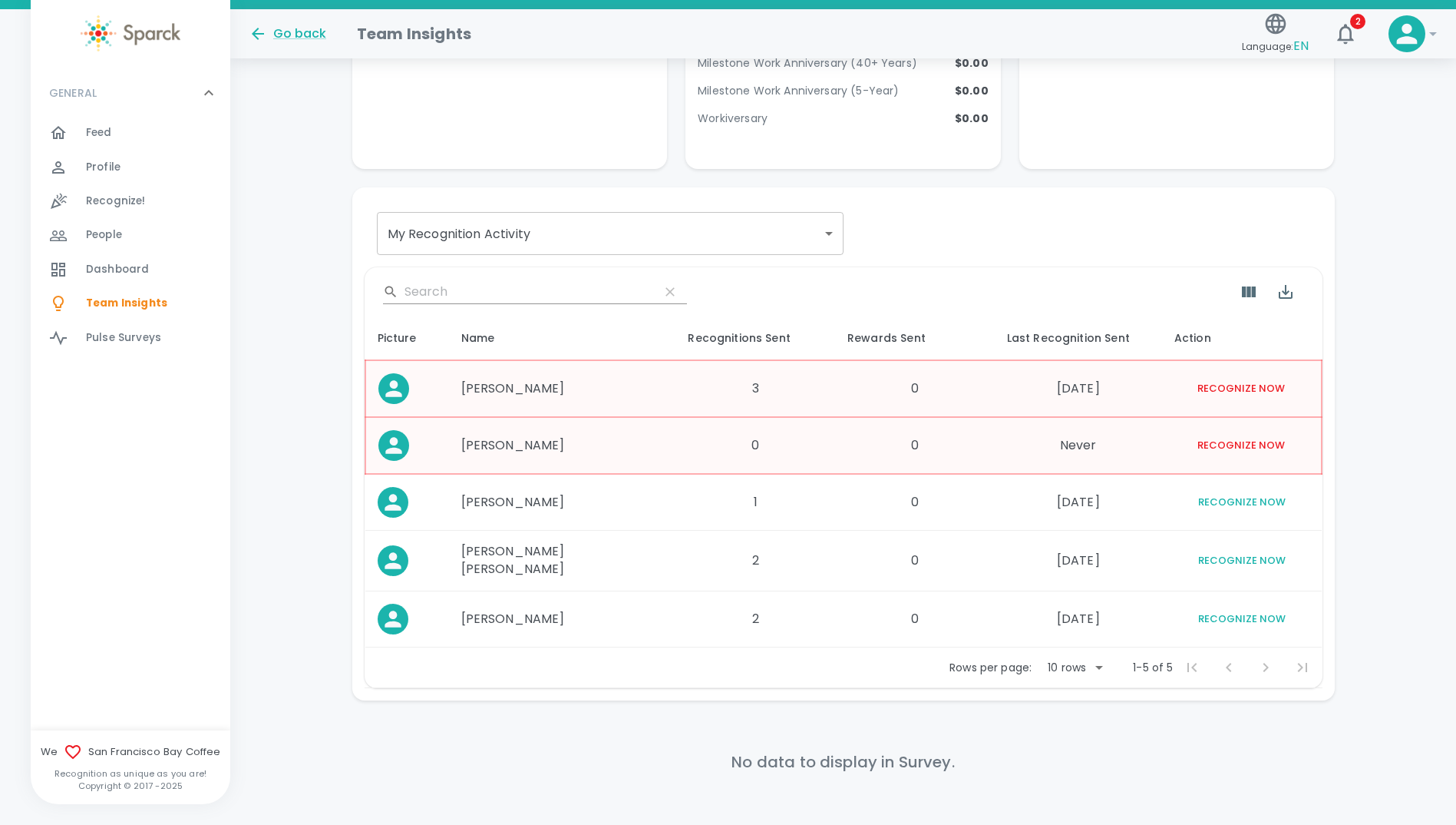
click at [396, 381] on icon at bounding box center [393, 389] width 16 height 16
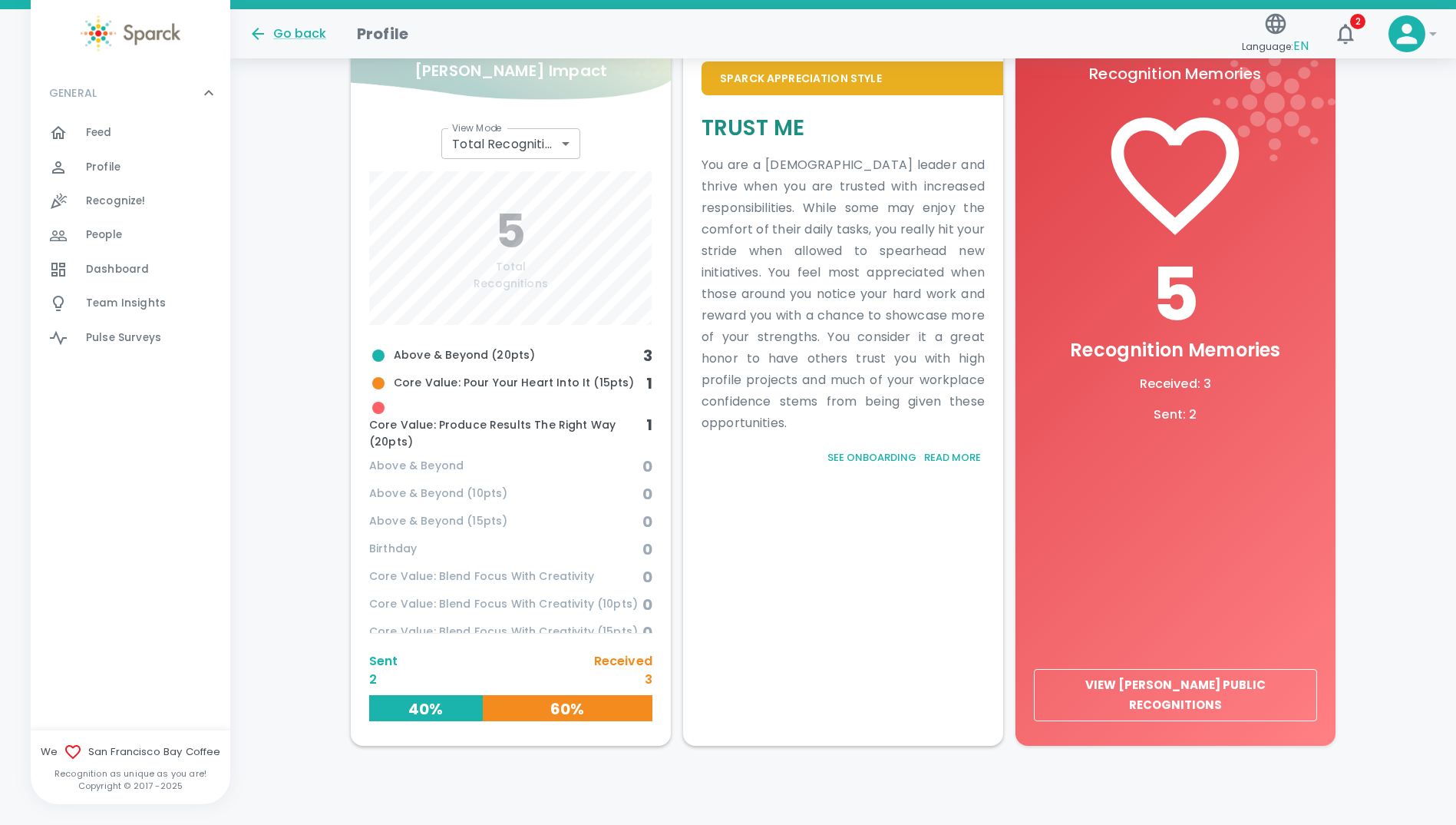
scroll to position [500, 0]
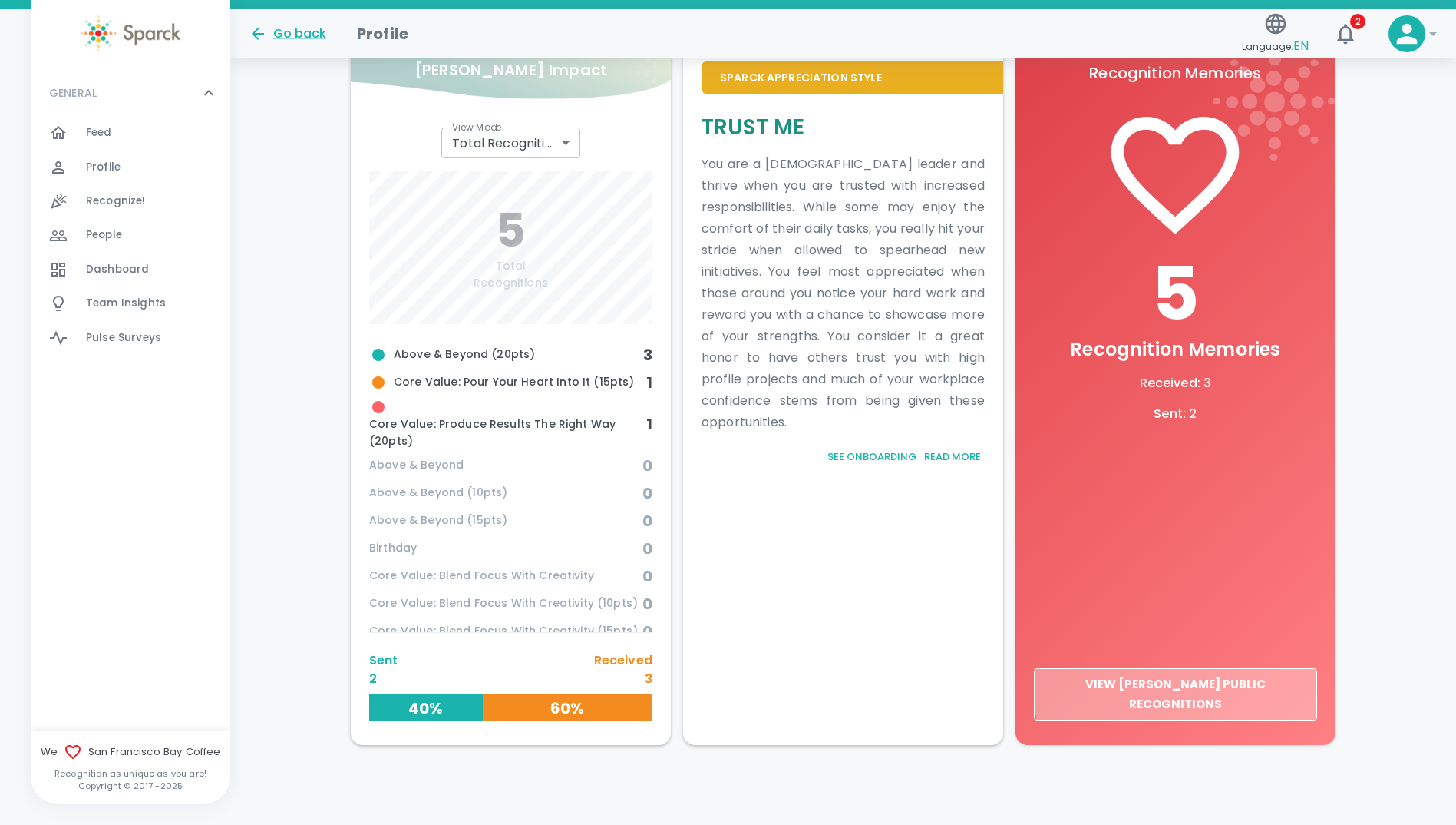
click at [1230, 704] on button "View [PERSON_NAME] Public Recognitions" at bounding box center [1176, 694] width 283 height 53
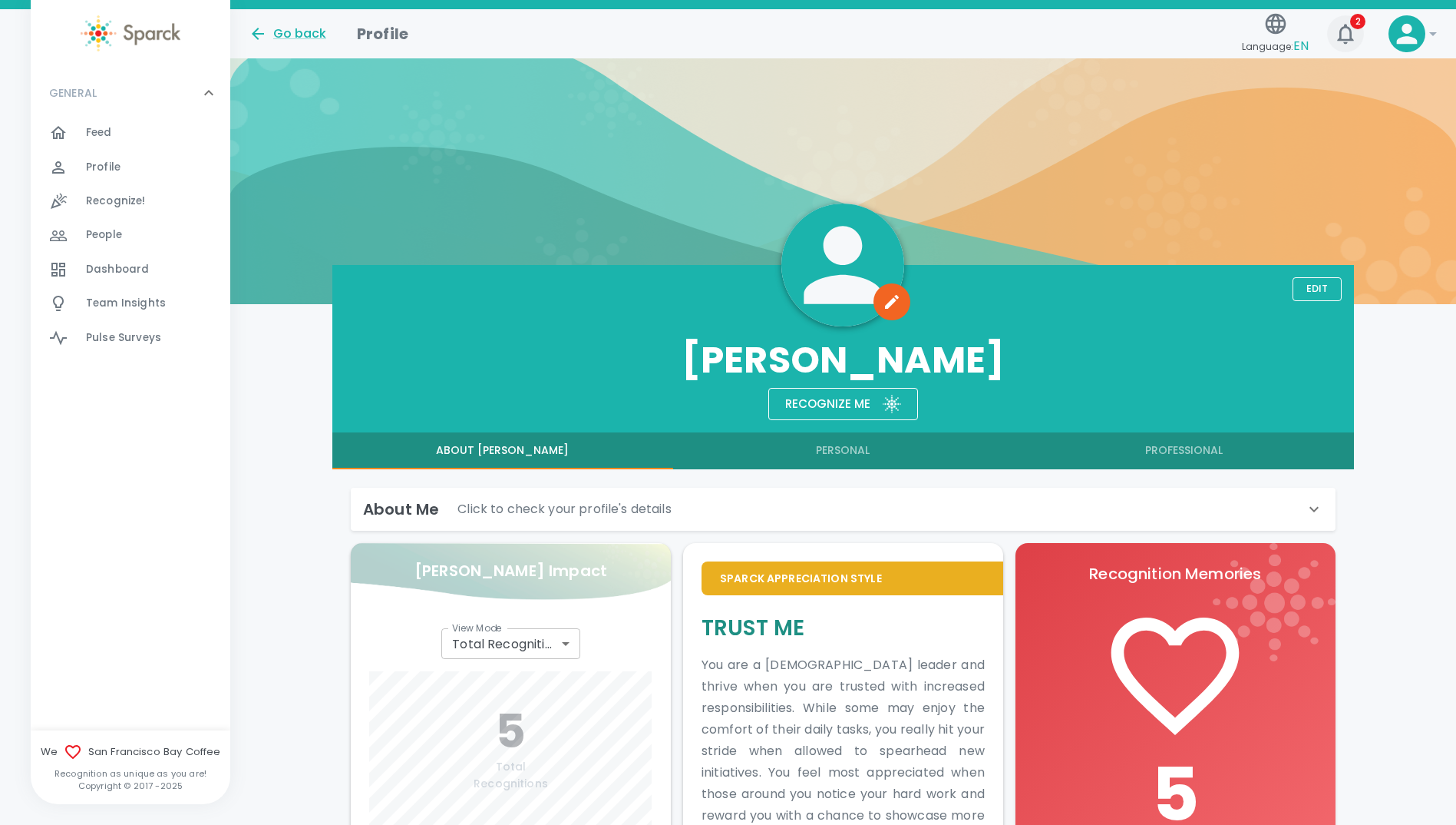
click at [1349, 38] on icon "button" at bounding box center [1346, 33] width 24 height 24
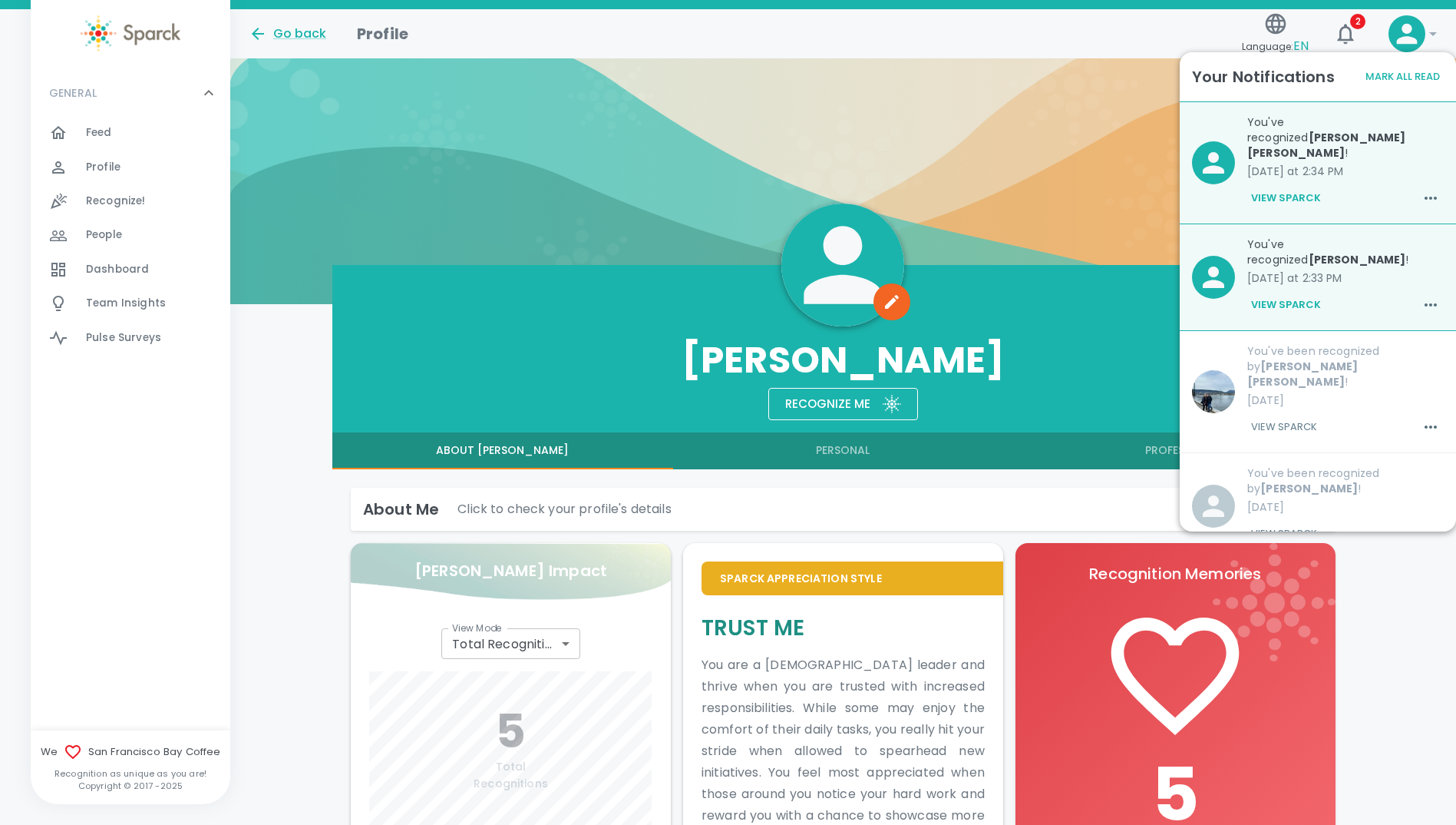
click at [1099, 188] on div at bounding box center [843, 181] width 1226 height 245
